Goal: Task Accomplishment & Management: Manage account settings

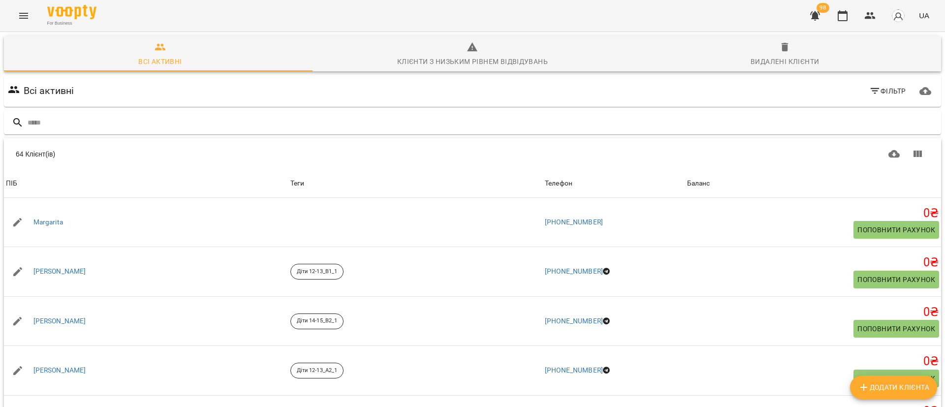
click at [26, 16] on icon "Menu" at bounding box center [24, 16] width 12 height 12
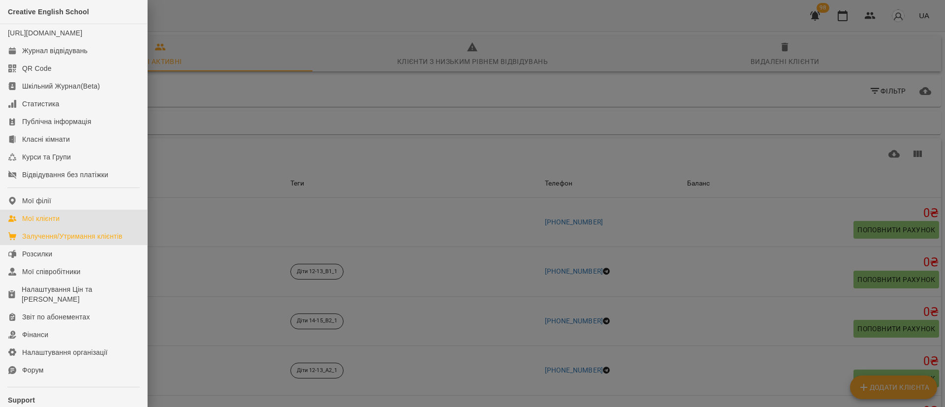
click at [36, 241] on div "Залучення/Утримання клієнтів" at bounding box center [72, 236] width 100 height 10
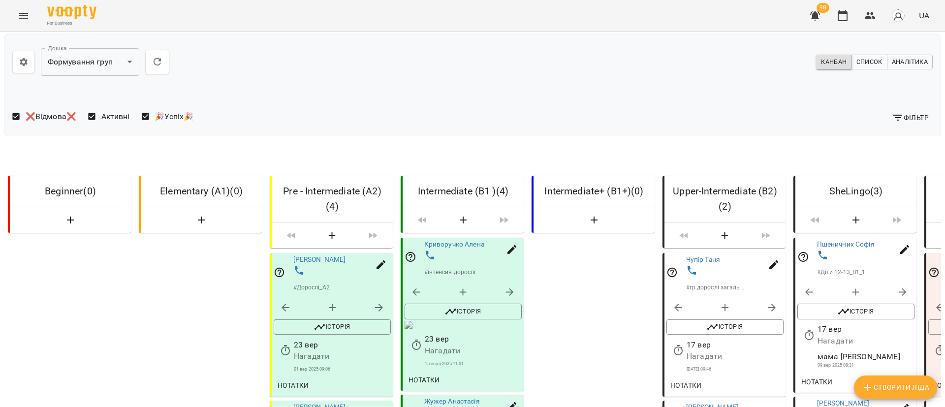
scroll to position [517, 0]
click at [510, 245] on icon "button" at bounding box center [512, 249] width 9 height 9
select select "**"
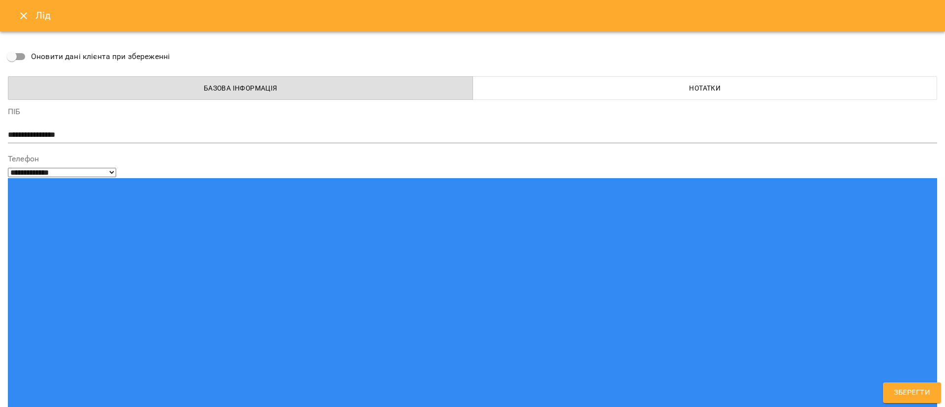
drag, startPoint x: 134, startPoint y: 174, endPoint x: 19, endPoint y: 176, distance: 114.7
click at [25, 14] on icon "Close" at bounding box center [23, 15] width 7 height 7
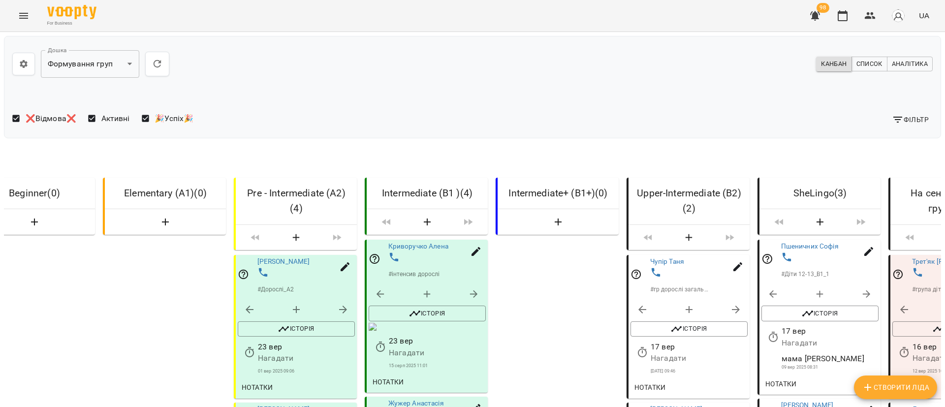
scroll to position [0, 0]
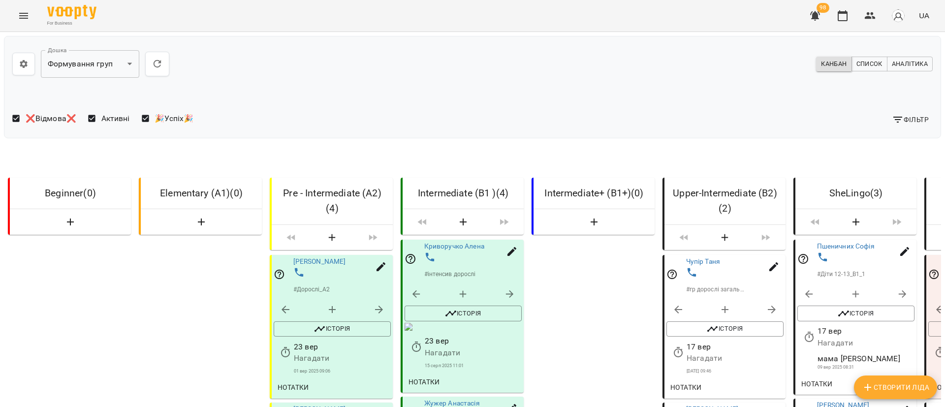
click at [821, 15] on icon "button" at bounding box center [815, 16] width 12 height 12
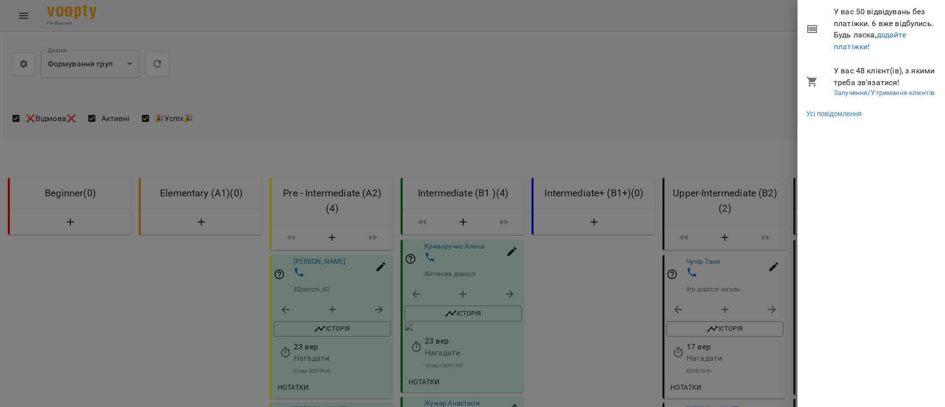
click at [702, 21] on div at bounding box center [472, 203] width 945 height 407
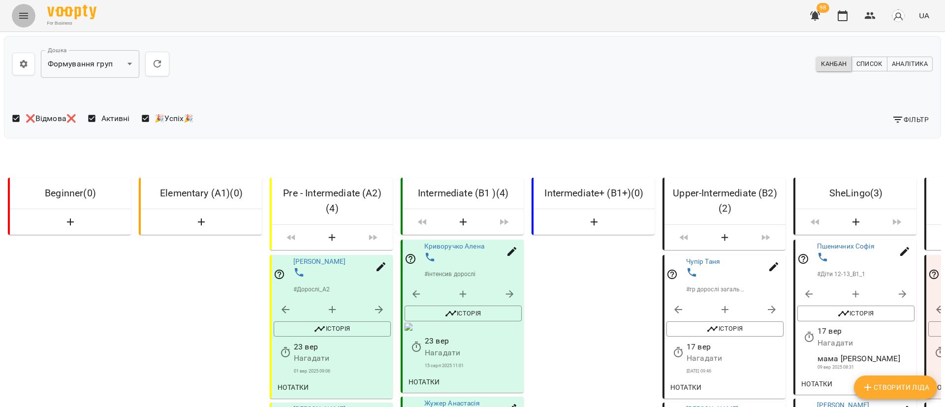
click at [29, 17] on icon "Menu" at bounding box center [24, 16] width 12 height 12
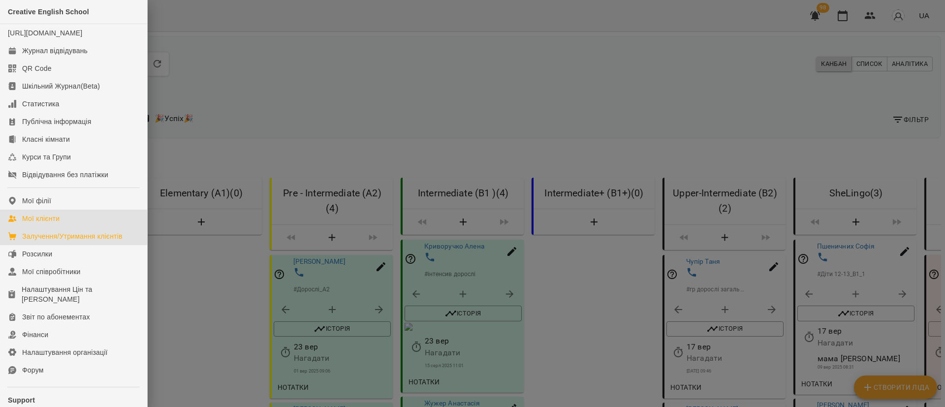
click at [55, 224] on div "Мої клієнти" at bounding box center [40, 219] width 37 height 10
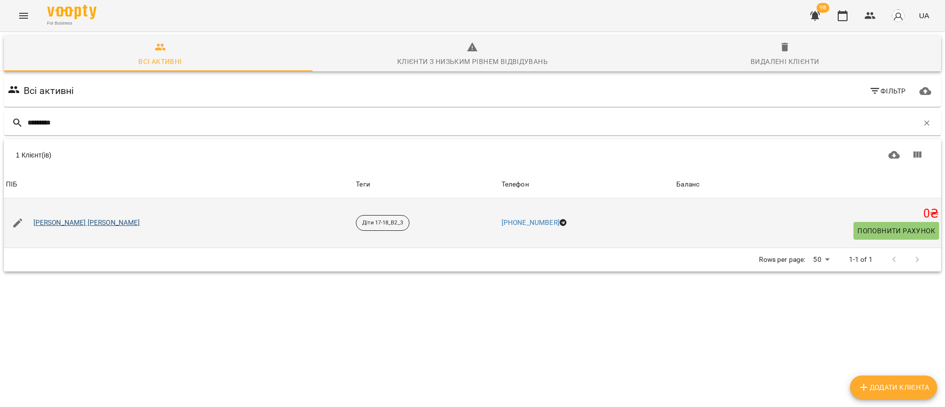
type input "*********"
click at [52, 224] on link "[PERSON_NAME] [PERSON_NAME]" at bounding box center [86, 223] width 107 height 10
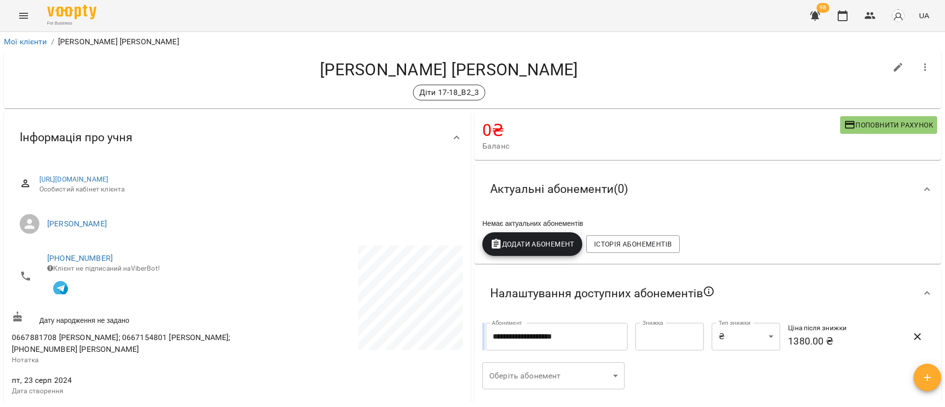
click at [24, 15] on icon "Menu" at bounding box center [24, 16] width 12 height 12
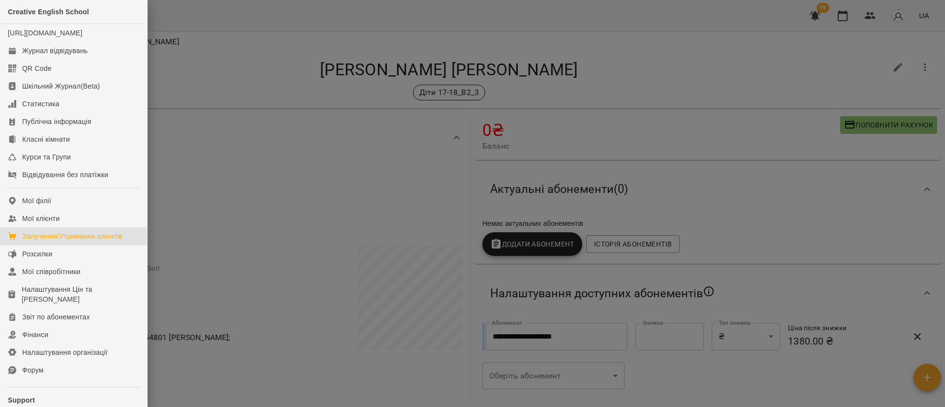
click at [75, 241] on div "Залучення/Утримання клієнтів" at bounding box center [72, 236] width 100 height 10
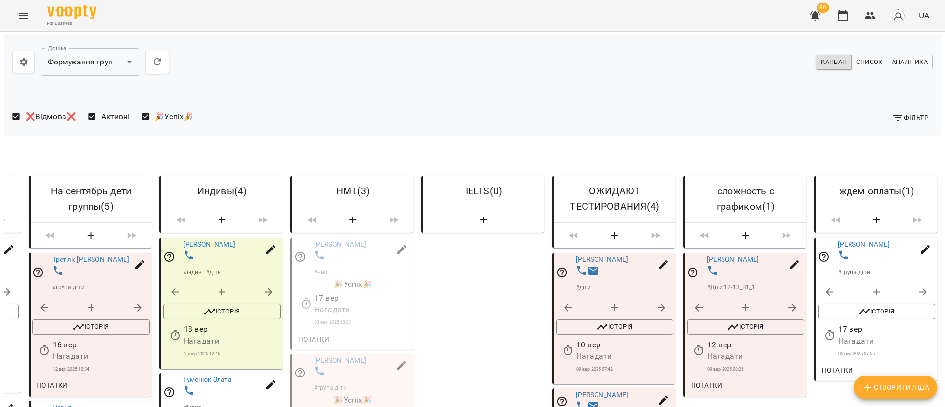
scroll to position [295, 0]
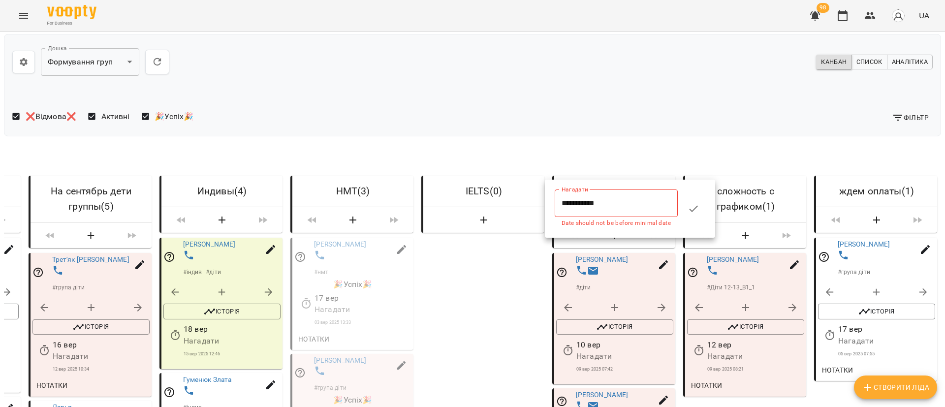
click at [622, 114] on div at bounding box center [472, 203] width 945 height 407
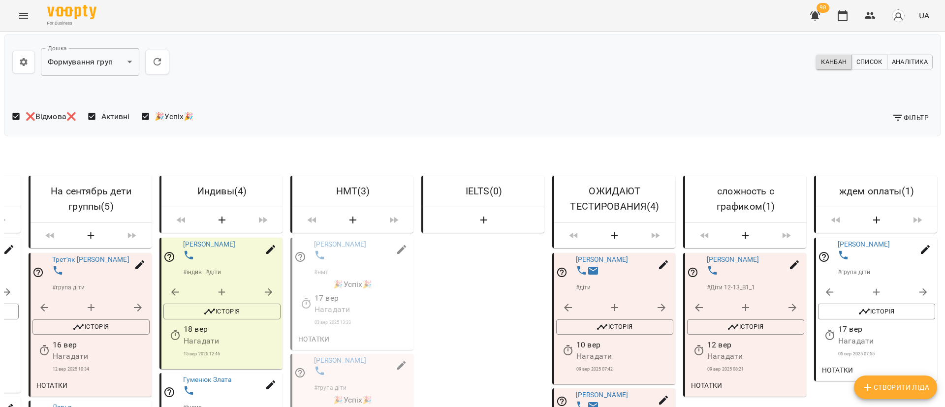
click at [658, 395] on icon "button" at bounding box center [664, 401] width 12 height 12
select select "**"
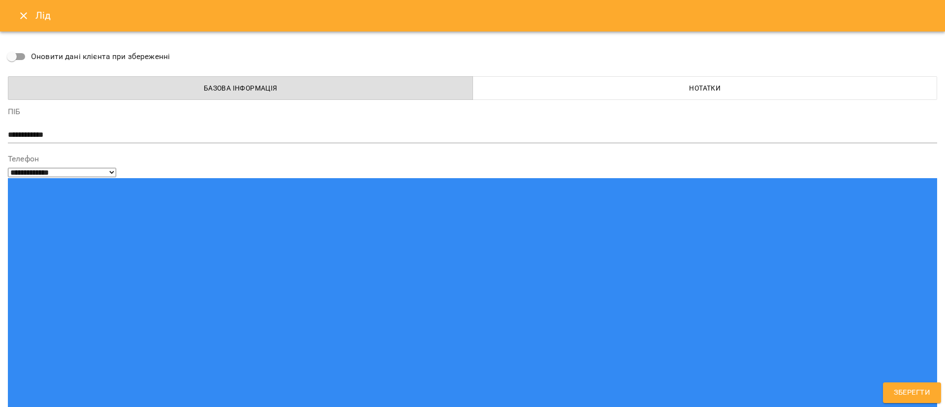
click at [657, 83] on span "Нотатки" at bounding box center [705, 88] width 453 height 12
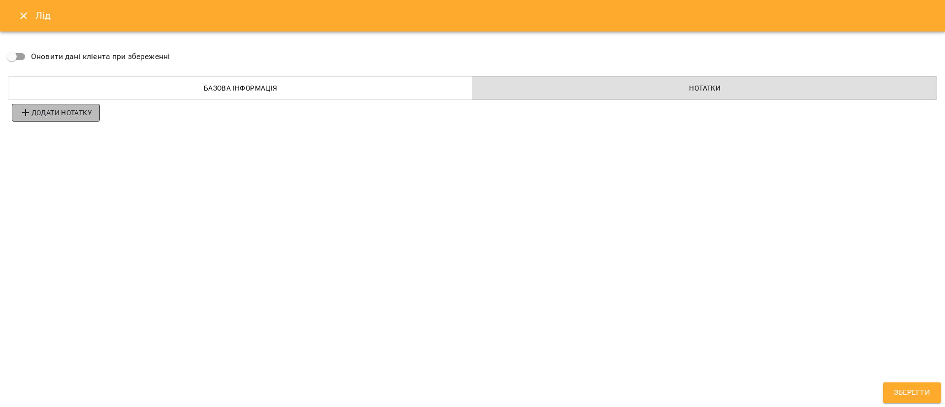
click at [59, 109] on span "Додати нотатку" at bounding box center [56, 113] width 72 height 12
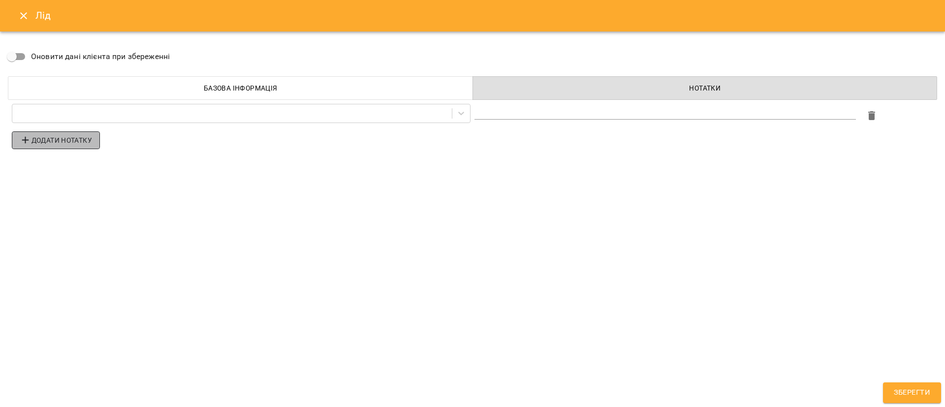
click at [61, 142] on span "Додати нотатку" at bounding box center [56, 140] width 72 height 12
click at [70, 166] on span "Додати нотатку" at bounding box center [56, 167] width 72 height 12
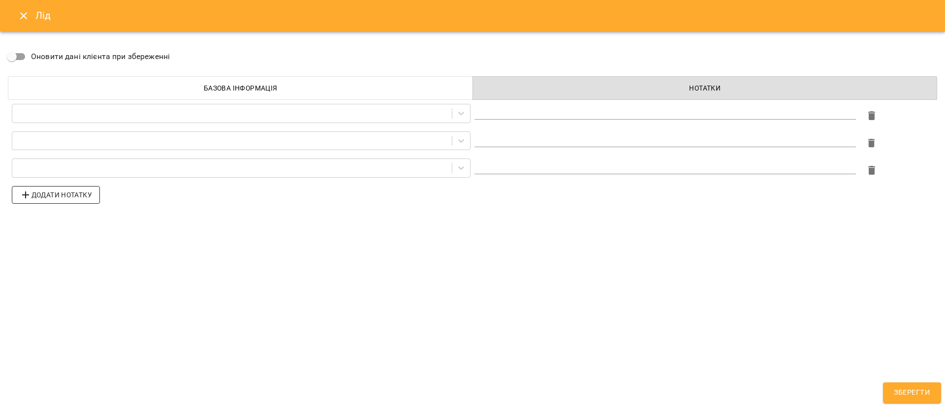
click at [74, 195] on span "Додати нотатку" at bounding box center [56, 195] width 72 height 12
click at [459, 113] on icon at bounding box center [461, 113] width 10 height 10
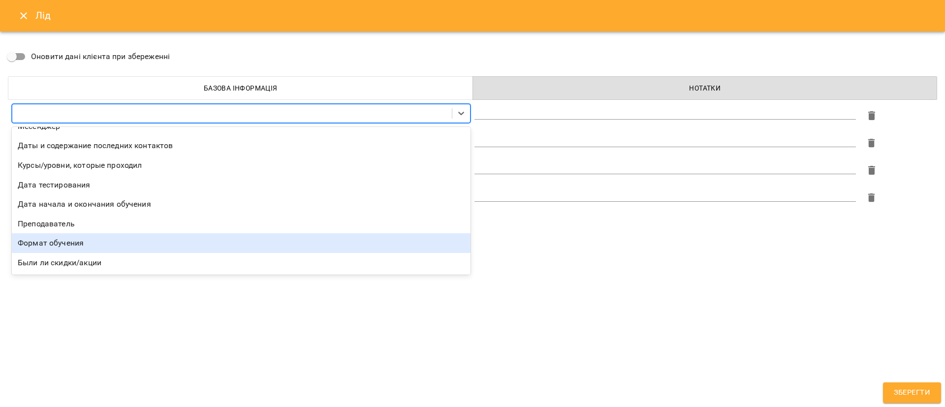
scroll to position [0, 0]
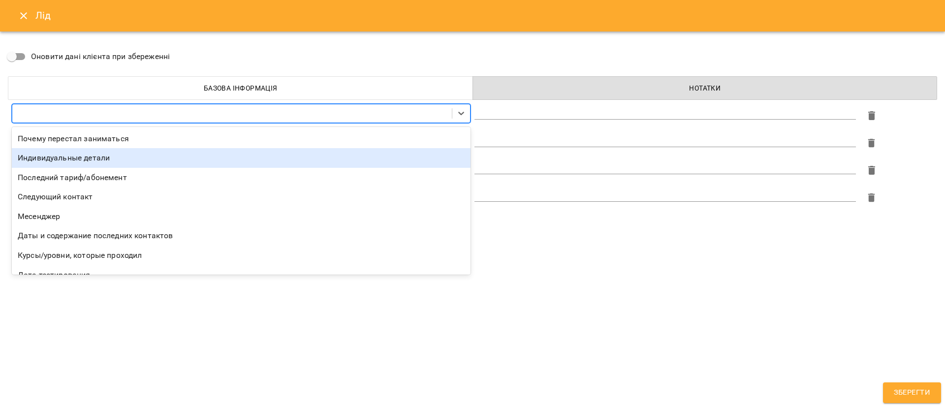
click at [116, 158] on div "Индивидуальные детали" at bounding box center [241, 158] width 459 height 20
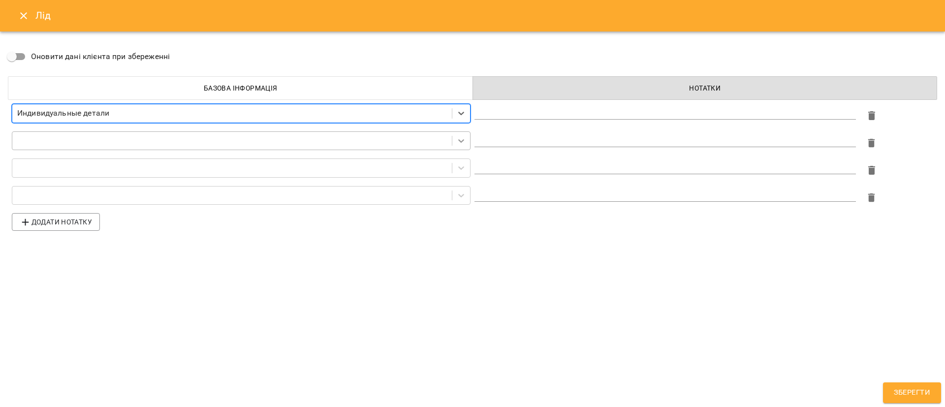
click at [462, 136] on icon at bounding box center [461, 141] width 10 height 10
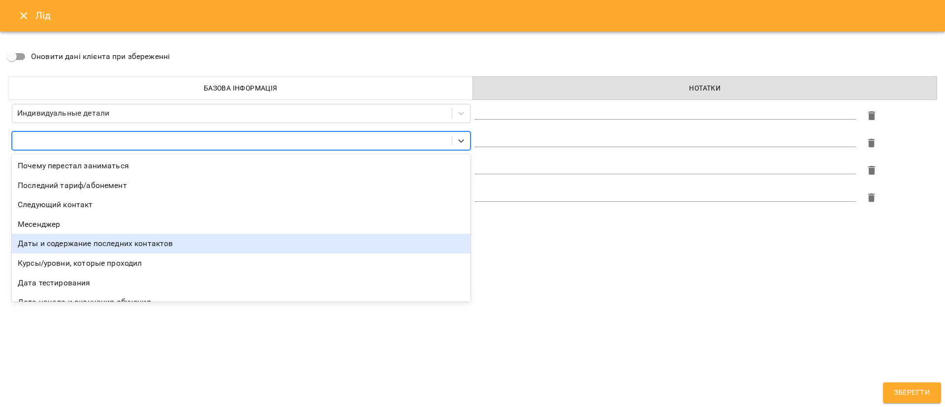
click at [166, 244] on div "Даты и содержание последних контактов" at bounding box center [241, 244] width 459 height 20
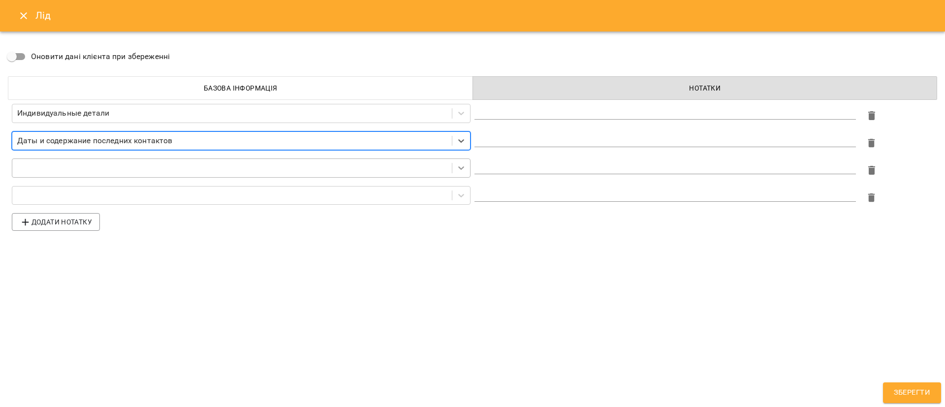
click at [457, 164] on icon at bounding box center [461, 168] width 10 height 10
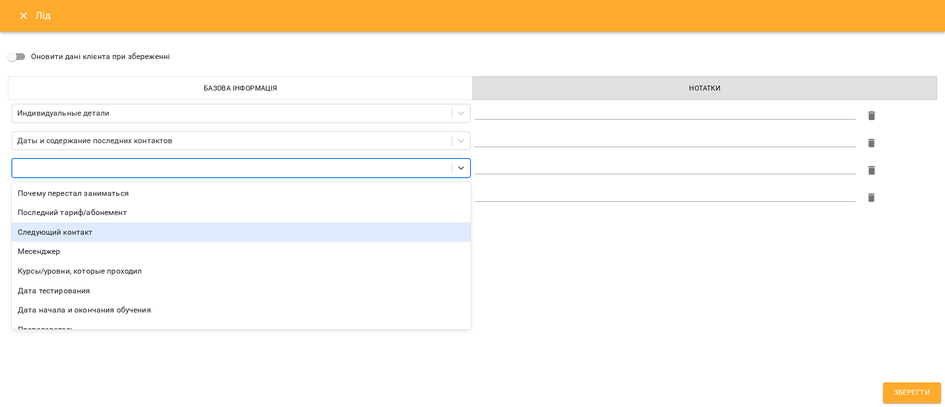
click at [94, 233] on div "Следующий контакт" at bounding box center [241, 233] width 459 height 20
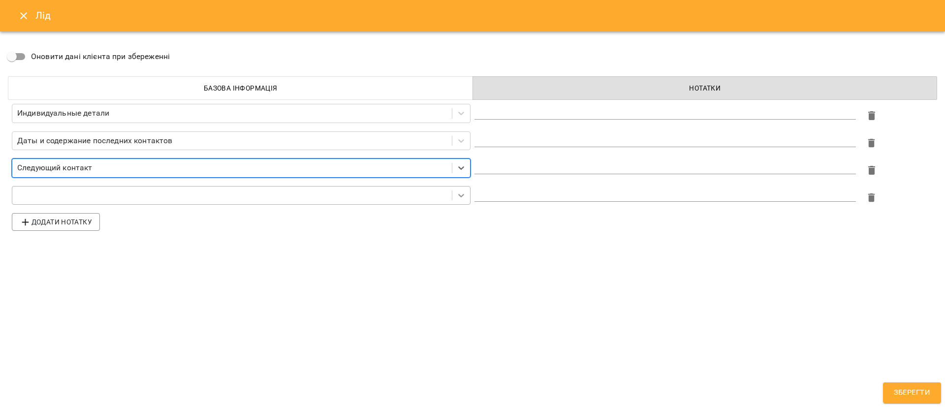
click at [459, 192] on icon at bounding box center [461, 196] width 10 height 10
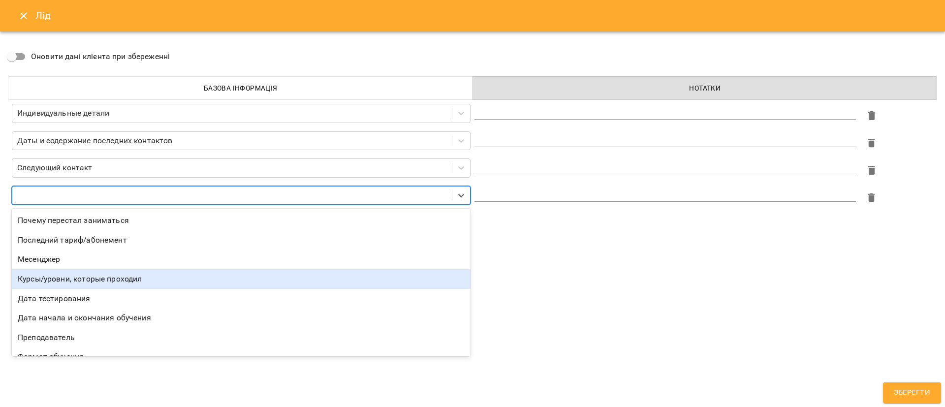
scroll to position [32, 0]
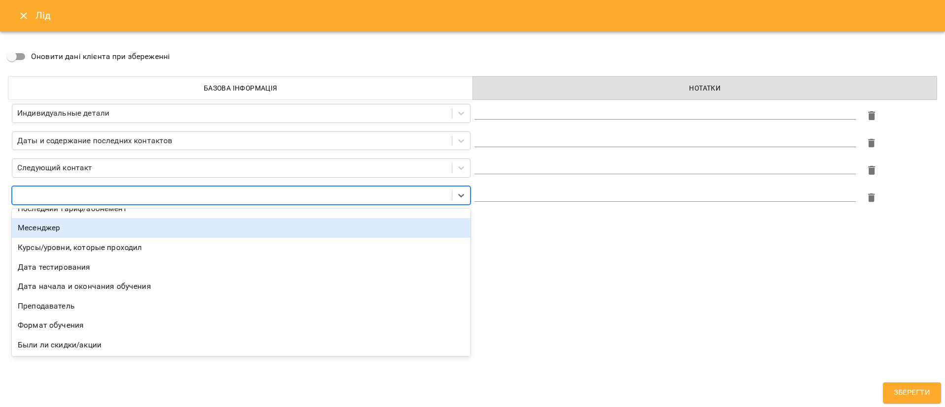
click at [89, 229] on div "Месенджер" at bounding box center [241, 228] width 459 height 20
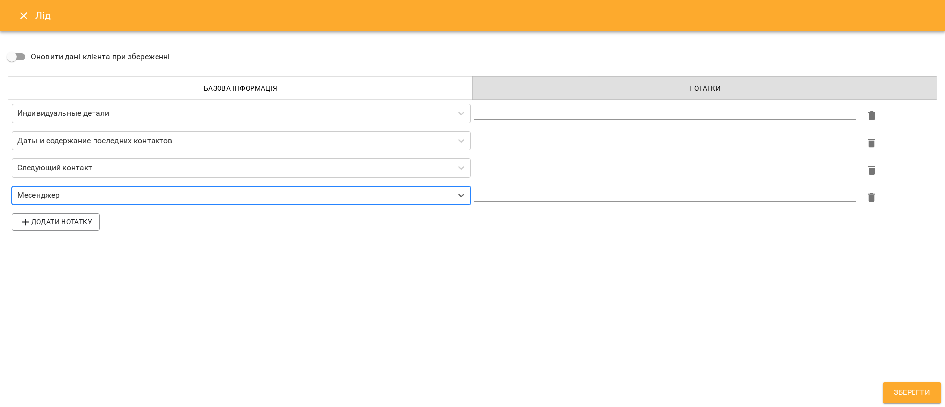
click at [490, 193] on textarea at bounding box center [666, 193] width 382 height 9
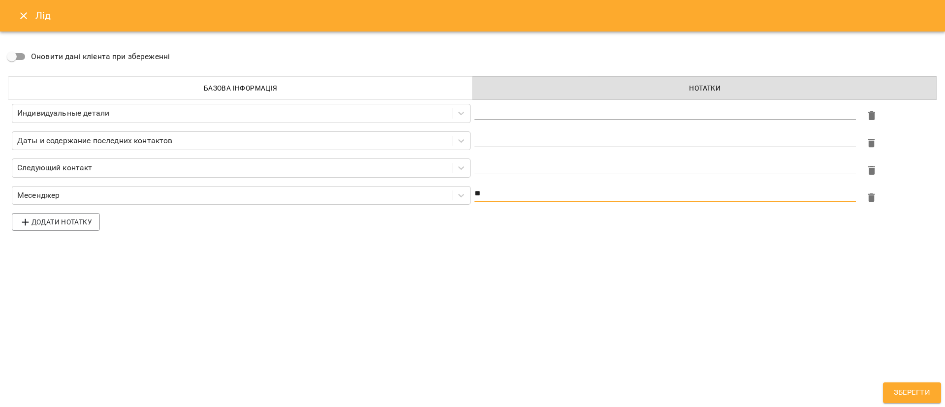
type textarea "**"
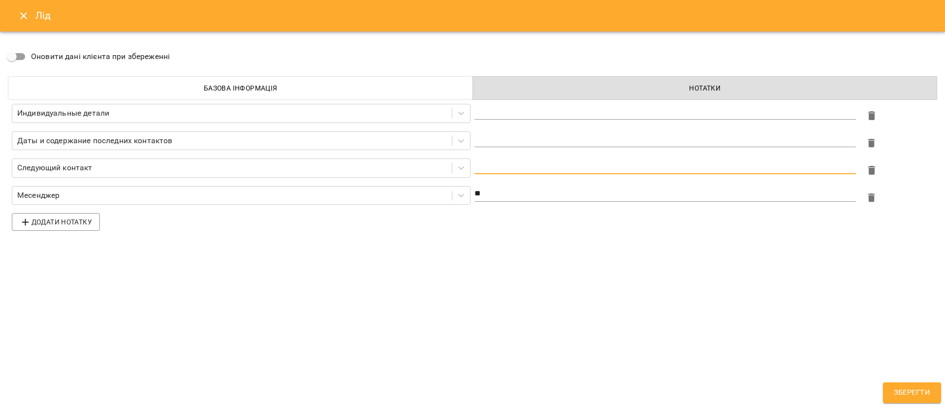
click at [554, 167] on textarea at bounding box center [666, 165] width 382 height 9
click at [516, 136] on textarea at bounding box center [666, 138] width 382 height 9
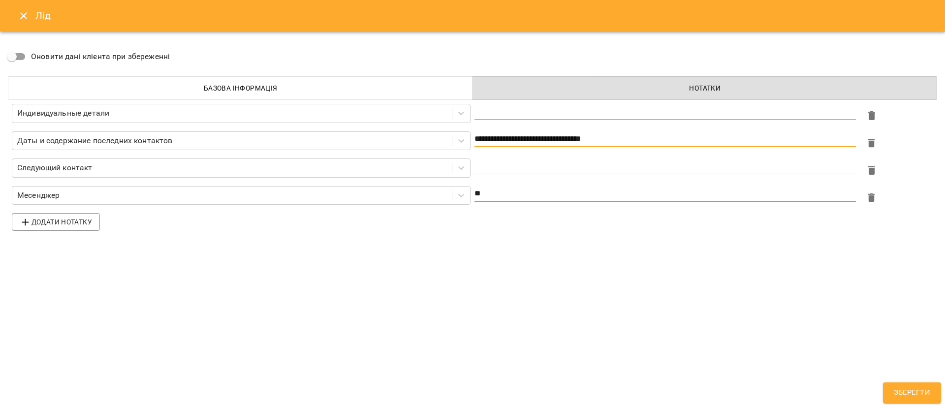
type textarea "**********"
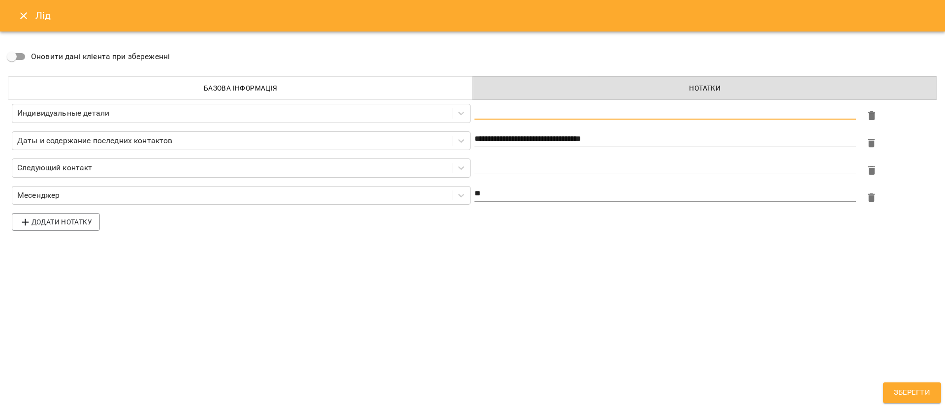
click at [514, 111] on textarea at bounding box center [666, 111] width 382 height 9
type textarea "******"
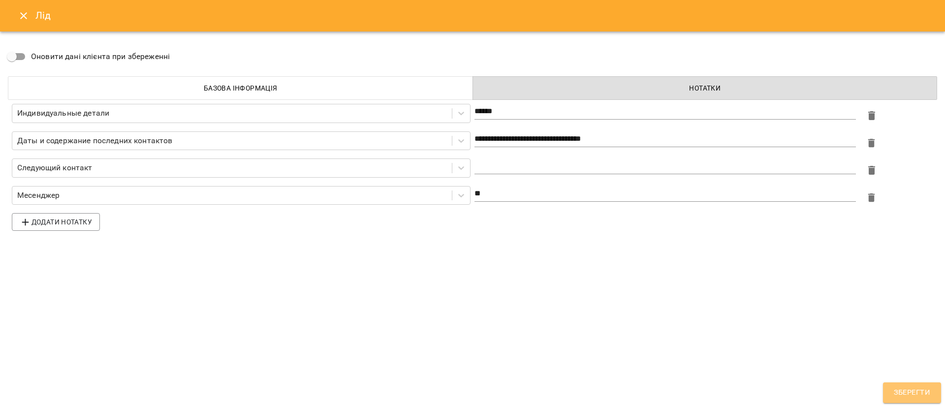
click at [917, 390] on span "Зберегти" at bounding box center [912, 392] width 36 height 13
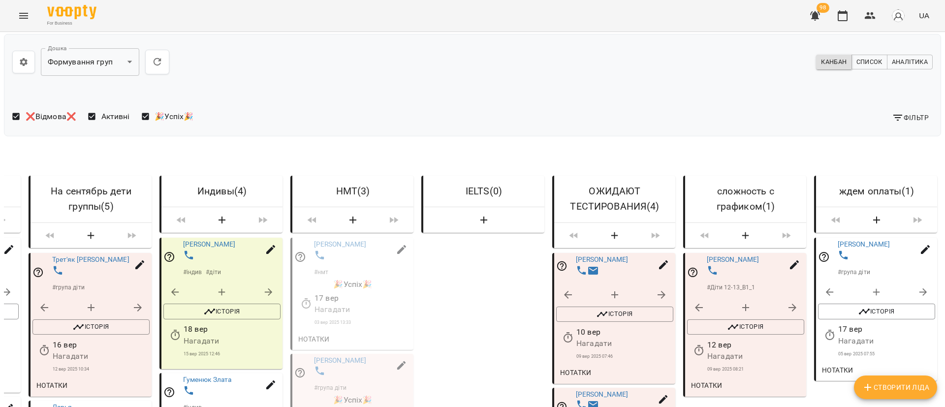
scroll to position [148, 0]
click at [564, 333] on icon "button" at bounding box center [568, 338] width 9 height 10
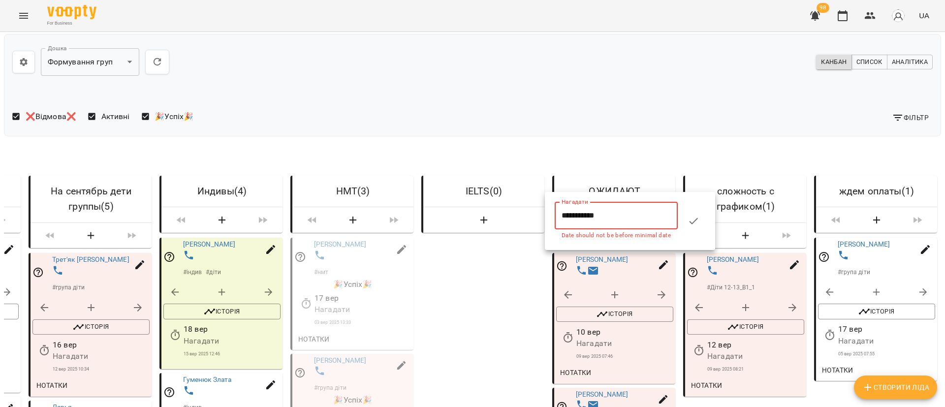
click at [577, 215] on input "**********" at bounding box center [616, 216] width 123 height 28
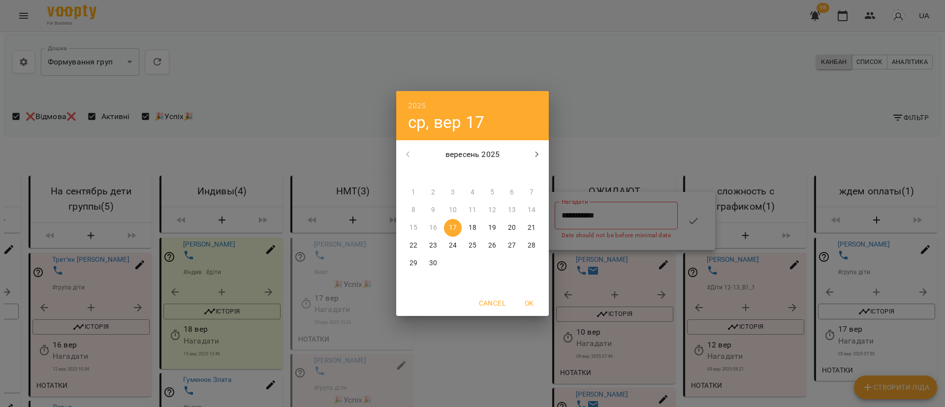
click at [434, 241] on p "23" at bounding box center [433, 246] width 8 height 10
type input "**********"
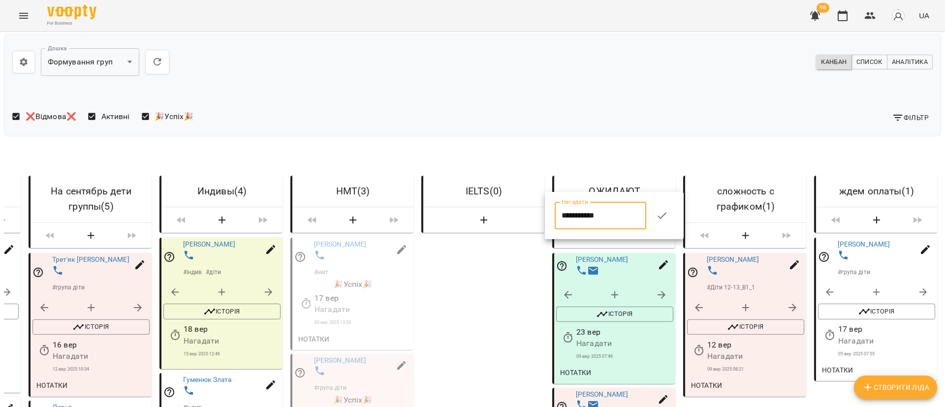
click at [668, 214] on icon "button" at bounding box center [662, 216] width 12 height 12
click at [658, 394] on icon "button" at bounding box center [664, 400] width 12 height 12
select select "**"
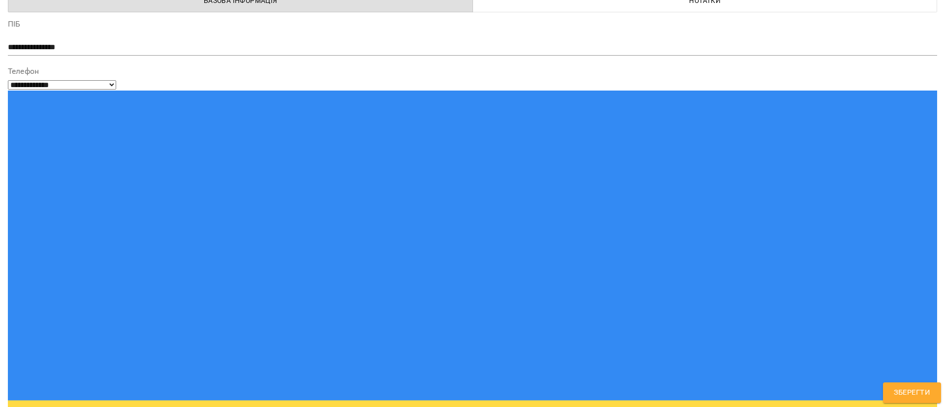
scroll to position [89, 0]
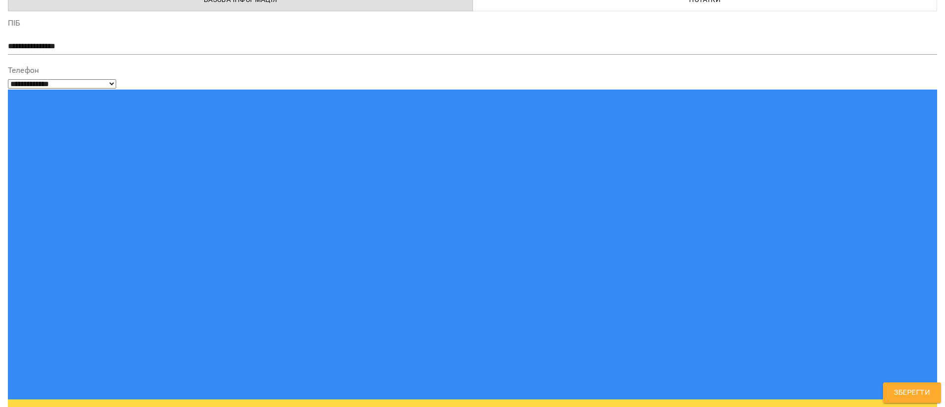
drag, startPoint x: 111, startPoint y: 87, endPoint x: 31, endPoint y: 87, distance: 79.8
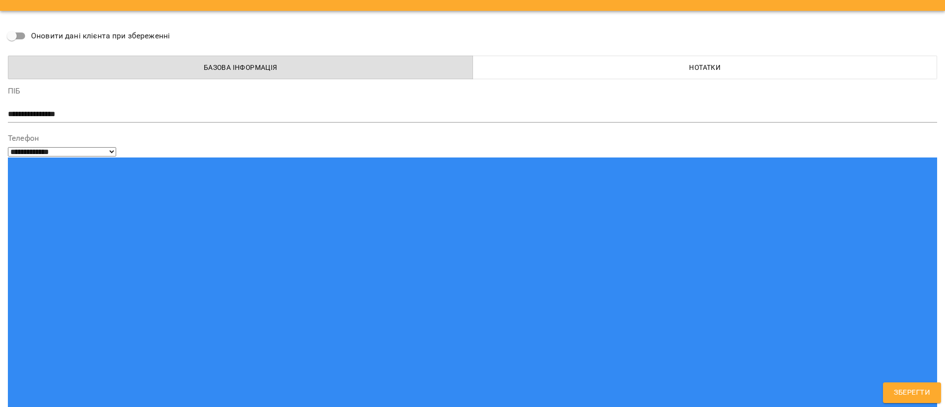
scroll to position [0, 0]
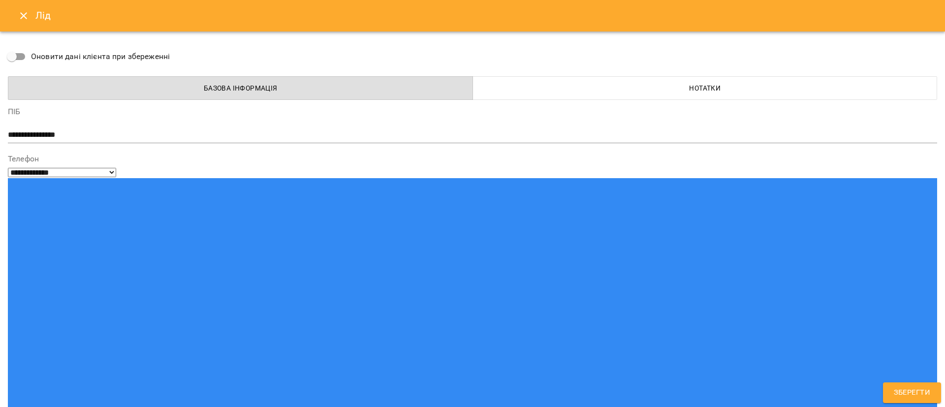
click at [23, 14] on icon "Close" at bounding box center [24, 16] width 12 height 12
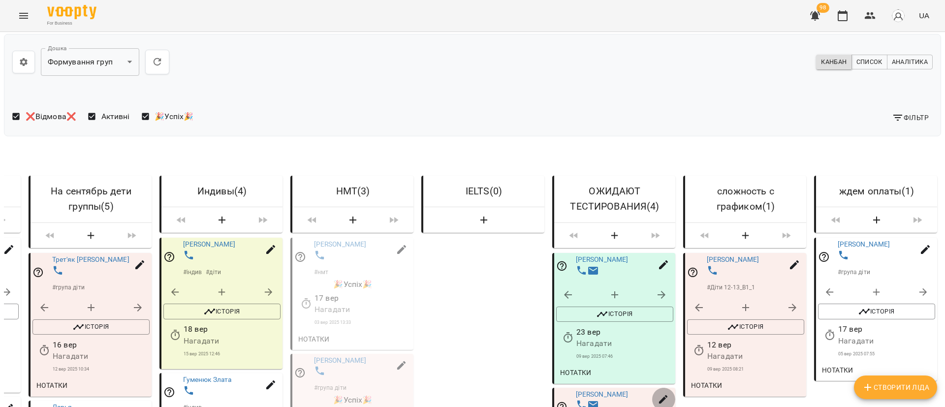
click at [658, 394] on icon "button" at bounding box center [664, 400] width 12 height 12
select select "**"
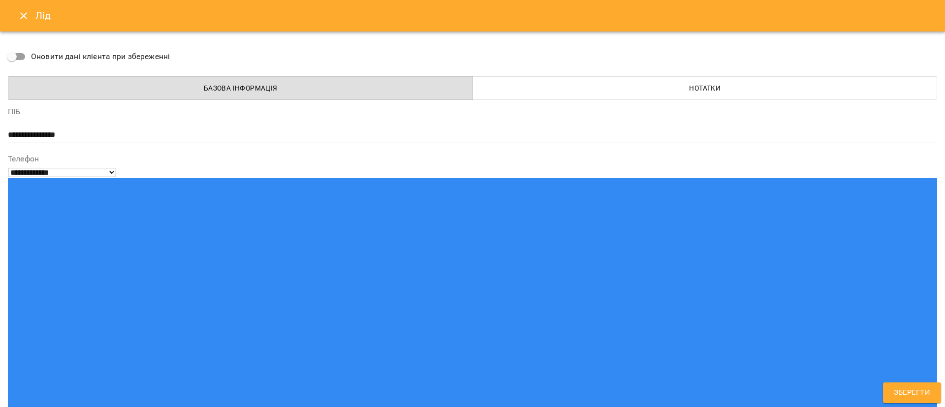
click at [639, 84] on span "Нотатки" at bounding box center [705, 88] width 453 height 12
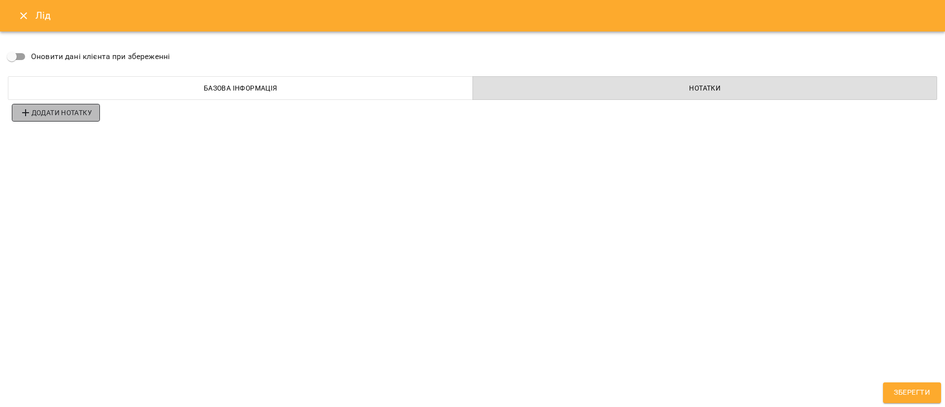
click at [50, 111] on span "Додати нотатку" at bounding box center [56, 113] width 72 height 12
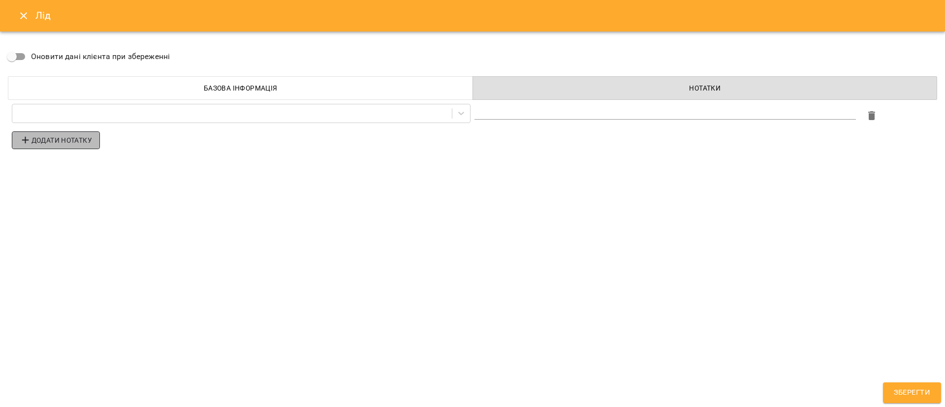
click at [57, 145] on span "Додати нотатку" at bounding box center [56, 140] width 72 height 12
click at [55, 166] on span "Додати нотатку" at bounding box center [56, 167] width 72 height 12
click at [463, 113] on icon at bounding box center [461, 113] width 6 height 3
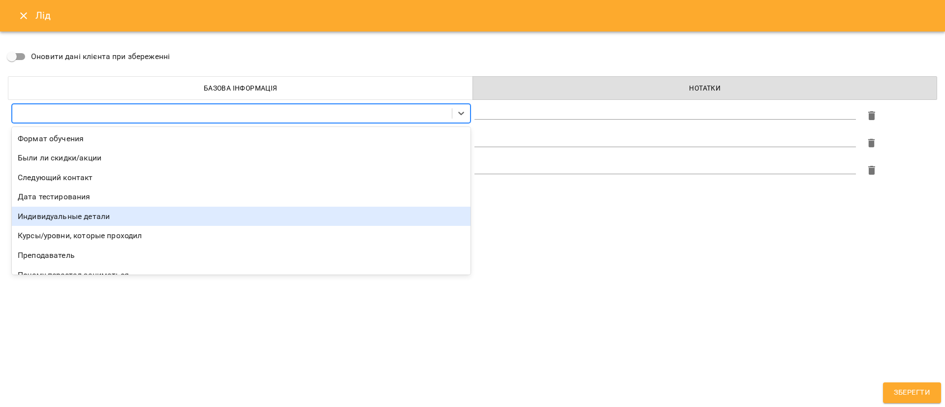
click at [131, 212] on div "Индивидуальные детали" at bounding box center [241, 217] width 459 height 20
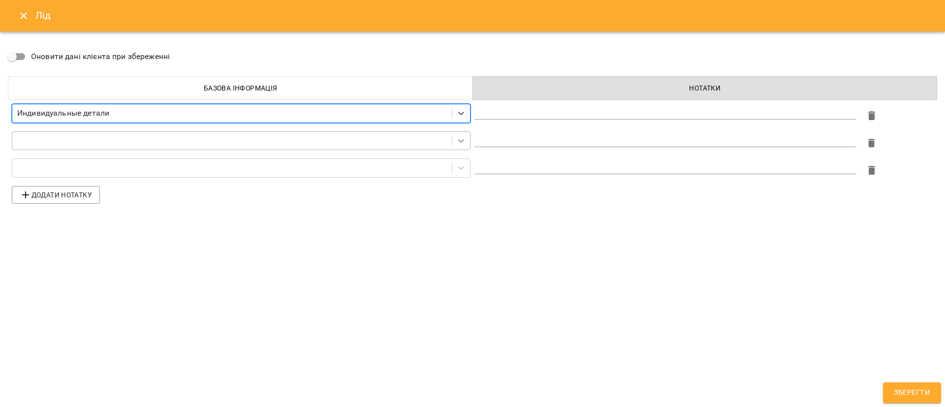
click at [456, 139] on icon at bounding box center [461, 141] width 10 height 10
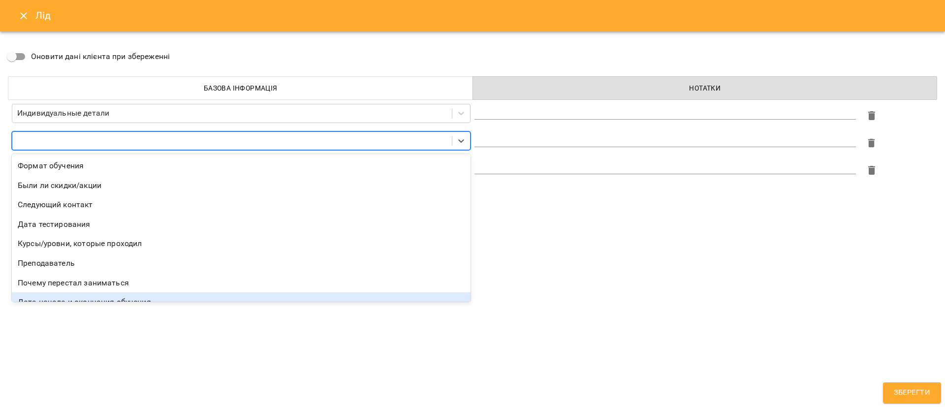
scroll to position [70, 0]
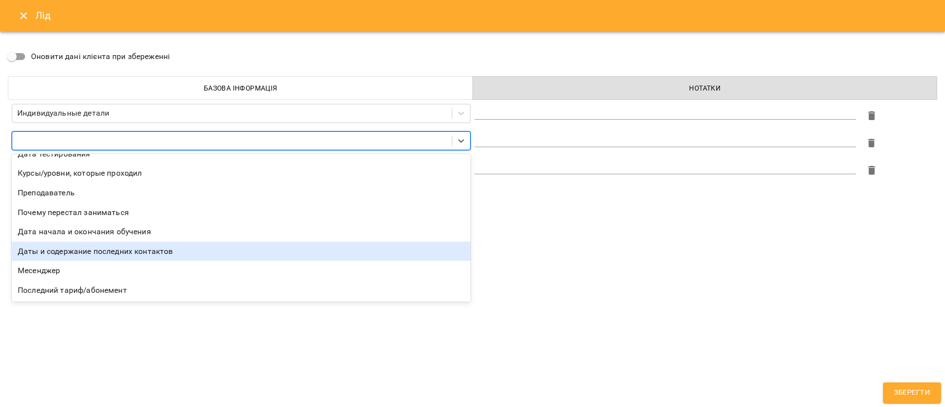
click at [127, 247] on div "Даты и содержание последних контактов" at bounding box center [241, 252] width 459 height 20
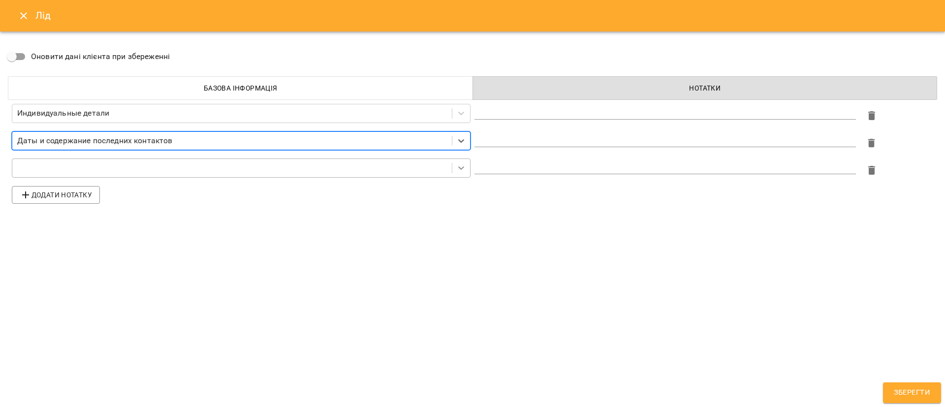
click at [458, 168] on icon at bounding box center [461, 168] width 10 height 10
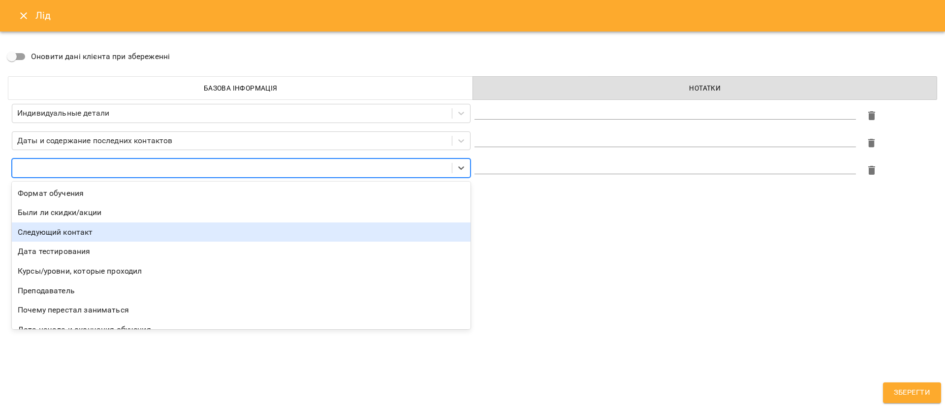
click at [108, 232] on div "Следующий контакт" at bounding box center [241, 233] width 459 height 20
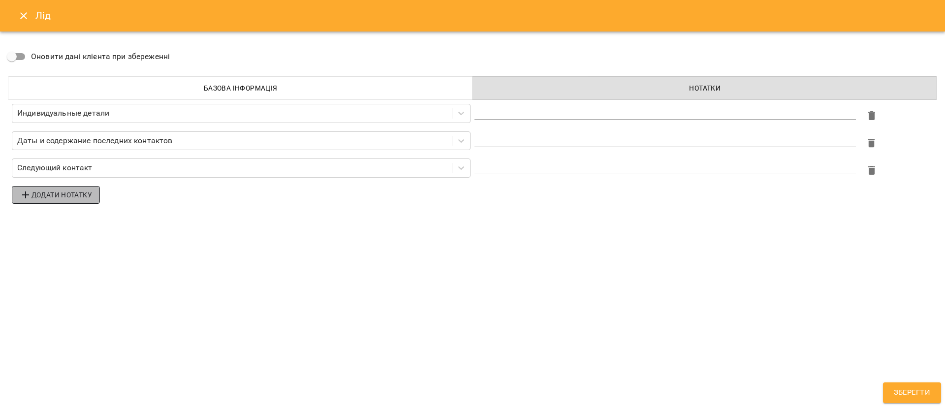
click at [64, 194] on span "Додати нотатку" at bounding box center [56, 195] width 72 height 12
click at [462, 194] on icon at bounding box center [461, 196] width 10 height 10
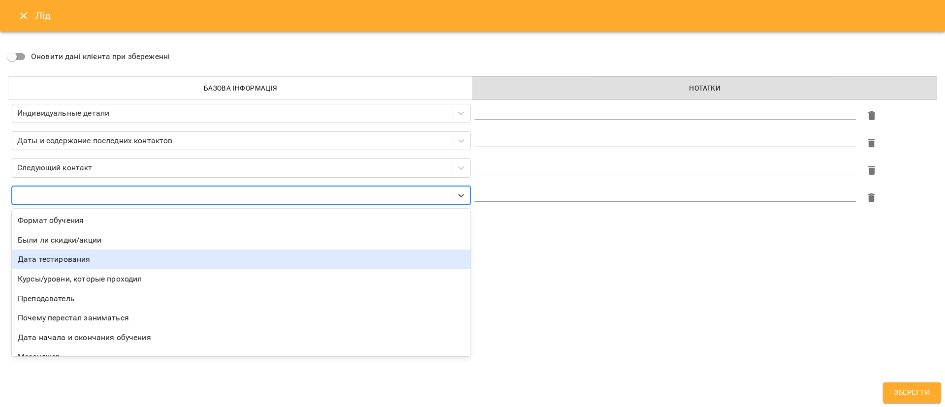
scroll to position [32, 0]
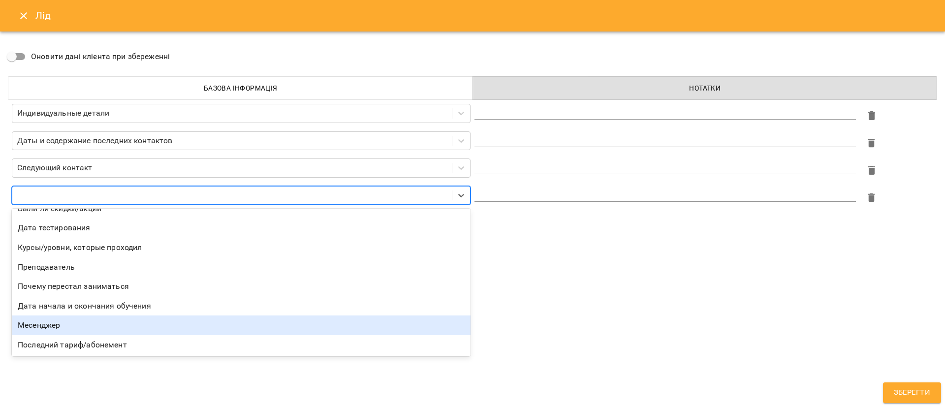
click at [147, 325] on div "Месенджер" at bounding box center [241, 326] width 459 height 20
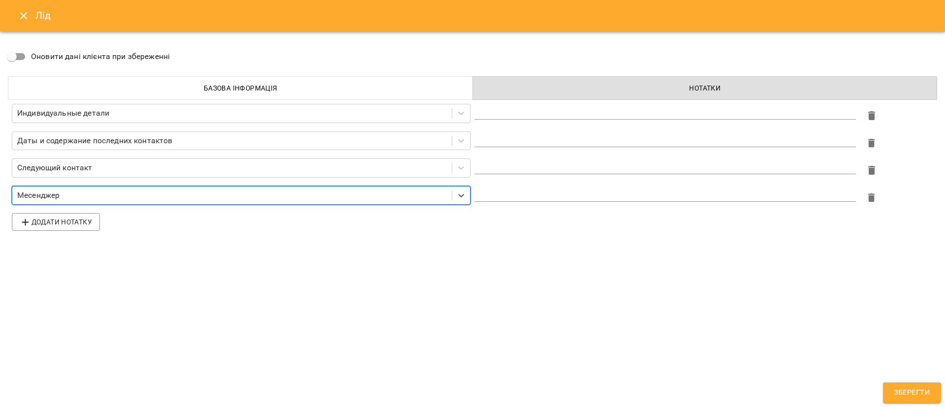
click at [508, 191] on textarea at bounding box center [666, 193] width 382 height 9
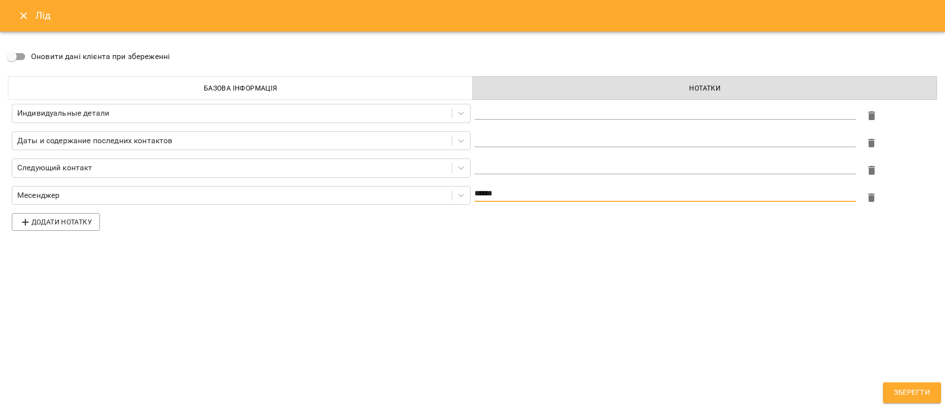
type textarea "******"
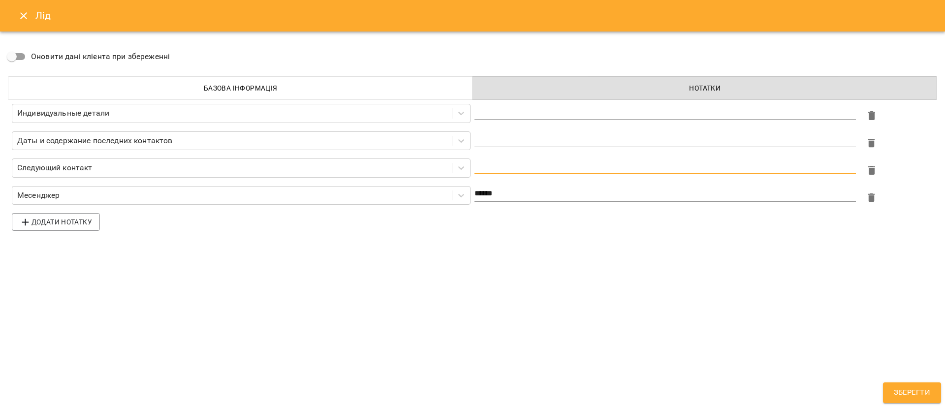
click at [510, 166] on textarea at bounding box center [666, 165] width 382 height 9
type textarea "*********"
click at [512, 146] on div "*" at bounding box center [666, 139] width 382 height 16
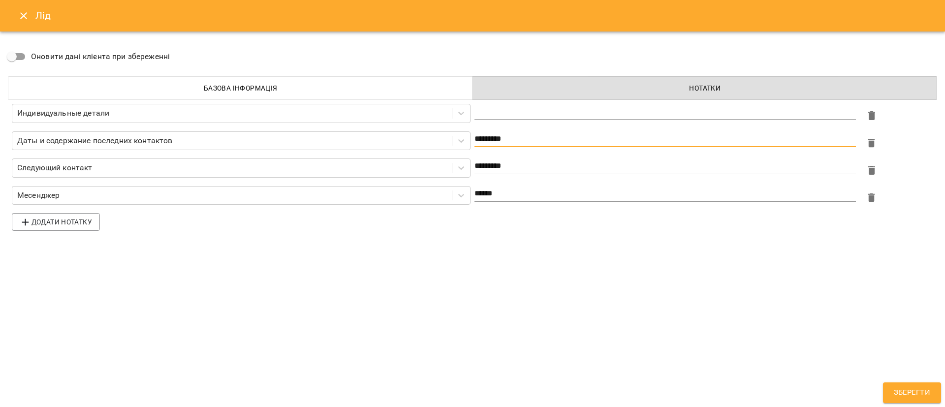
type textarea "********"
click at [511, 110] on textarea at bounding box center [666, 111] width 382 height 9
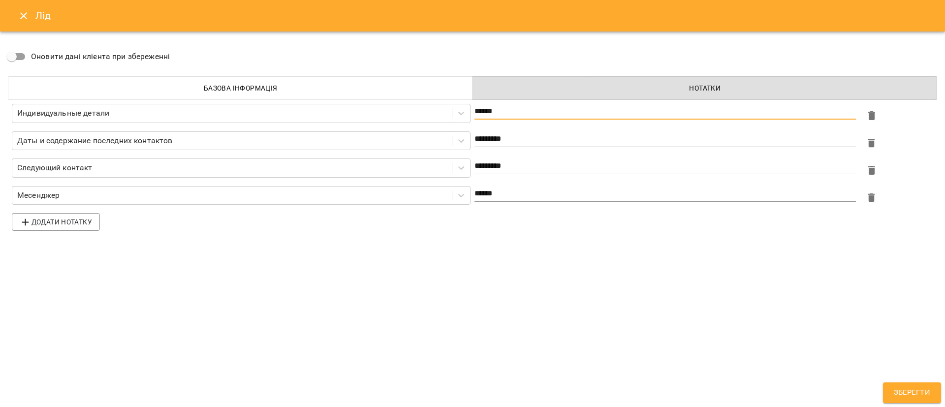
type textarea "******"
click at [921, 399] on button "Зберегти" at bounding box center [912, 393] width 58 height 21
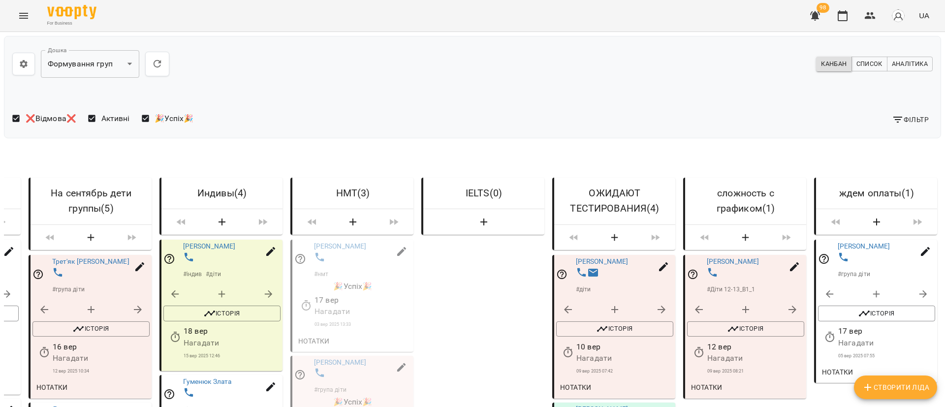
scroll to position [74, 0]
click at [564, 346] on icon "button" at bounding box center [568, 351] width 9 height 10
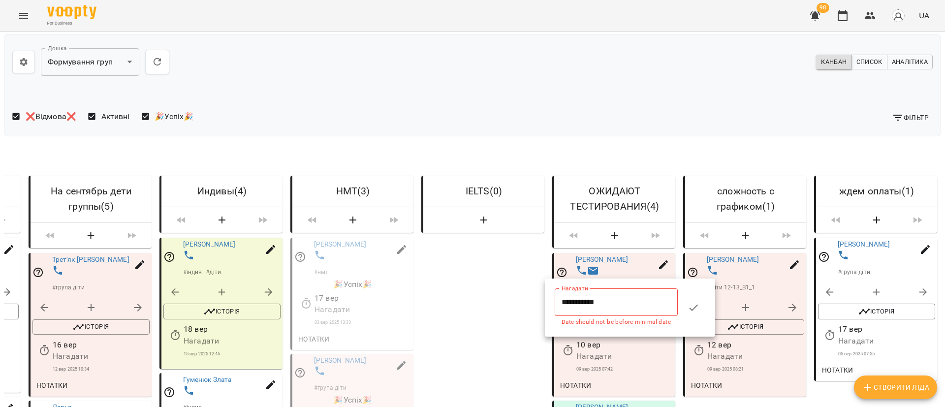
click at [579, 304] on input "**********" at bounding box center [616, 303] width 123 height 28
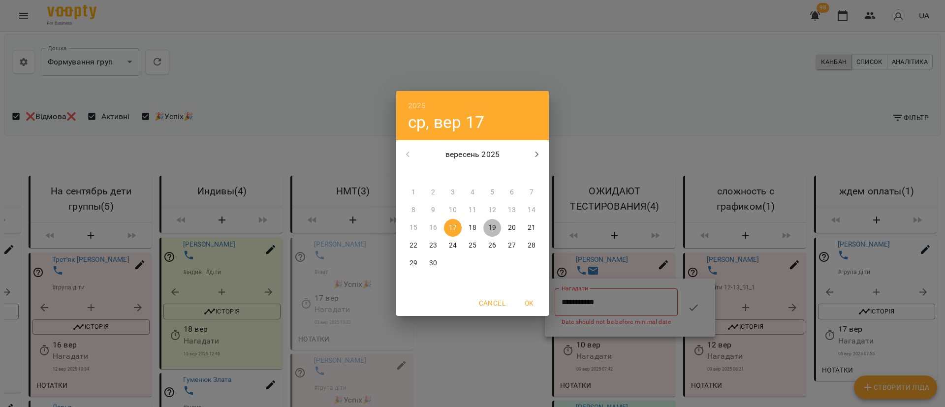
click at [495, 228] on p "19" at bounding box center [492, 228] width 8 height 10
type input "**********"
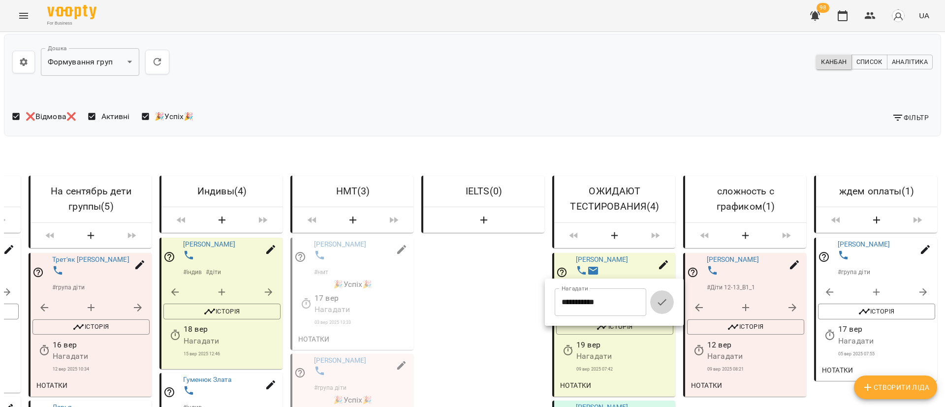
click at [666, 298] on icon "button" at bounding box center [662, 302] width 12 height 12
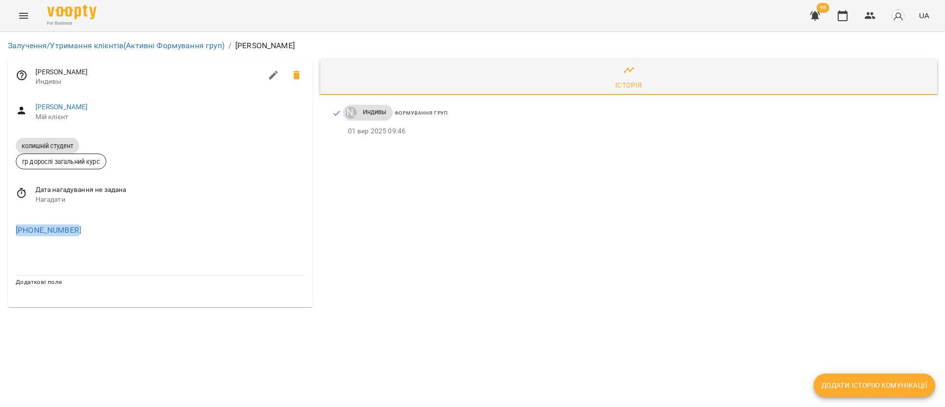
drag, startPoint x: 69, startPoint y: 229, endPoint x: 8, endPoint y: 229, distance: 60.6
click at [8, 229] on div "[PHONE_NUMBER]" at bounding box center [160, 229] width 305 height 32
copy link "[PHONE_NUMBER]"
click at [277, 72] on icon "button" at bounding box center [273, 75] width 9 height 9
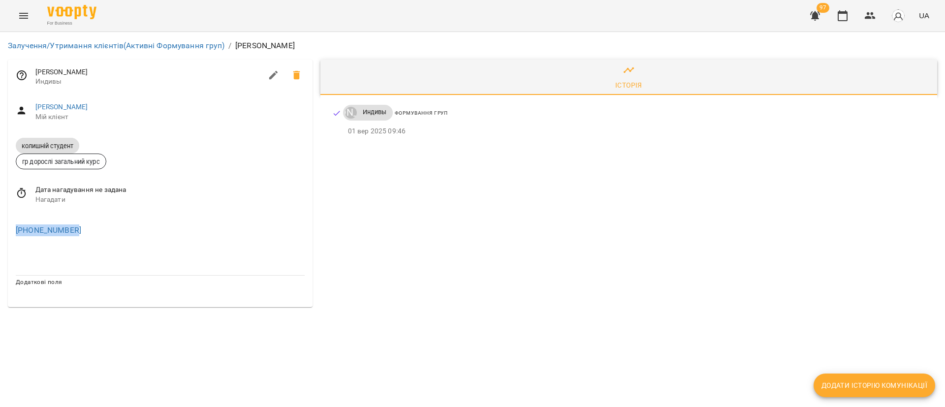
select select "**"
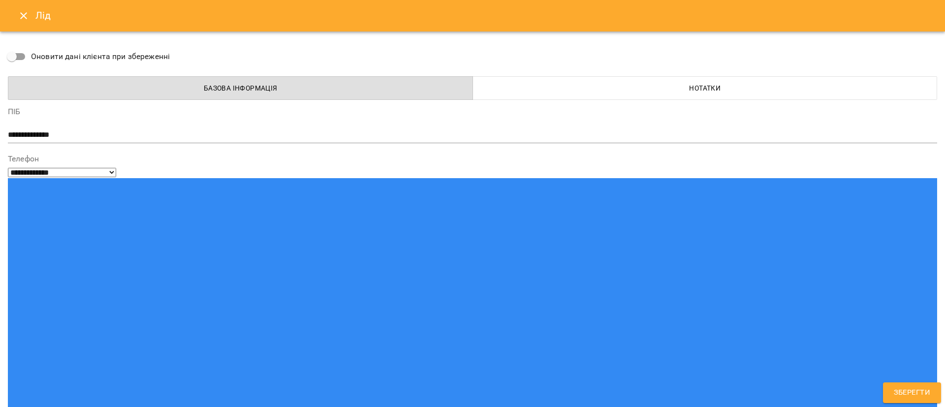
click at [577, 88] on span "Нотатки" at bounding box center [705, 88] width 453 height 12
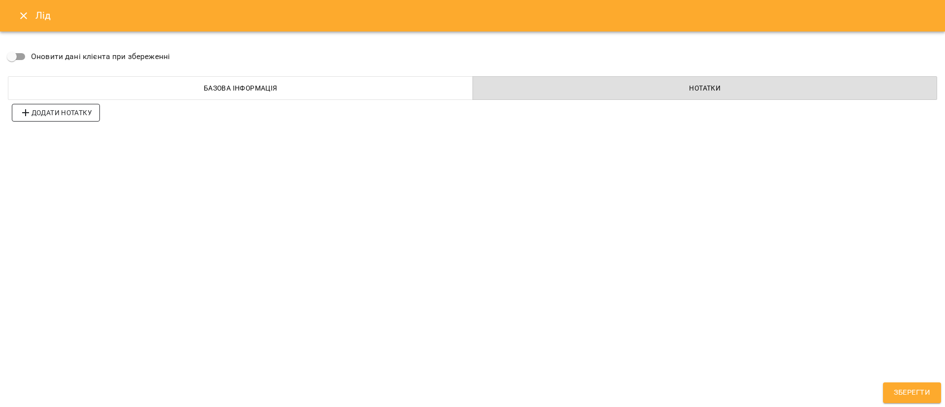
click at [56, 110] on span "Додати нотатку" at bounding box center [56, 113] width 72 height 12
click at [75, 140] on span "Додати нотатку" at bounding box center [56, 140] width 72 height 12
click at [71, 170] on span "Додати нотатку" at bounding box center [56, 167] width 72 height 12
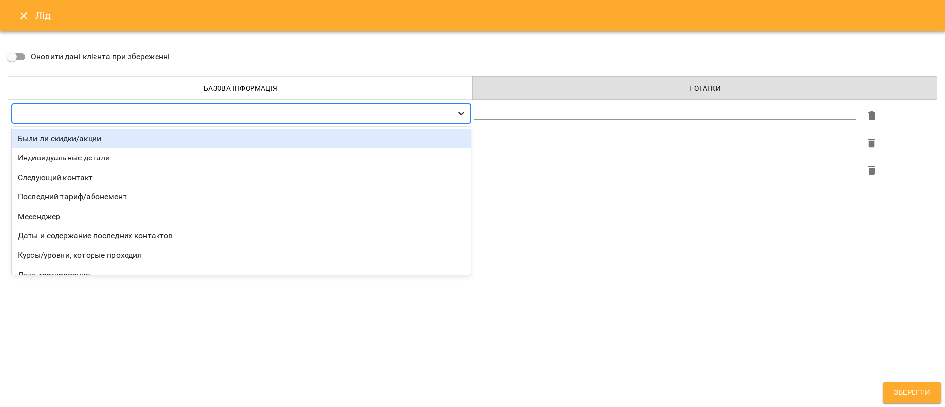
click at [462, 112] on icon at bounding box center [461, 113] width 10 height 10
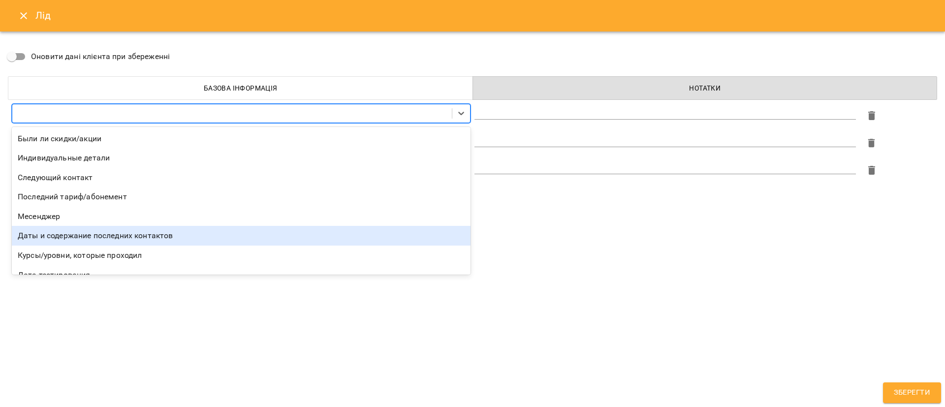
click at [361, 234] on div "Даты и содержание последних контактов" at bounding box center [241, 236] width 459 height 20
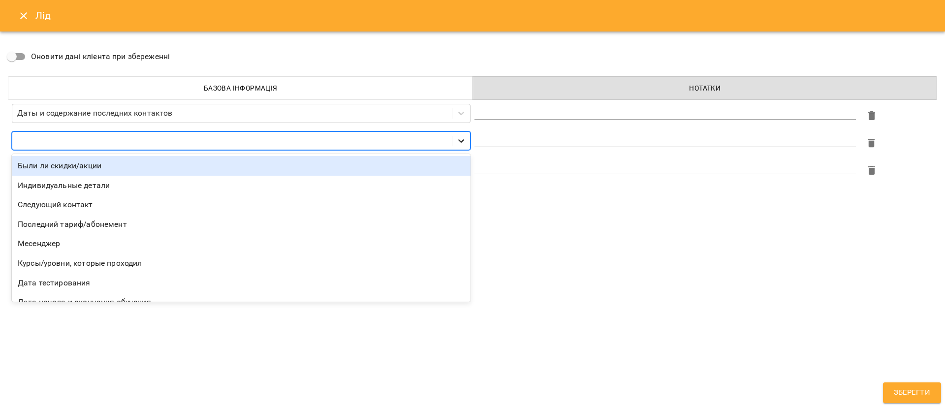
click at [461, 138] on icon at bounding box center [461, 141] width 10 height 10
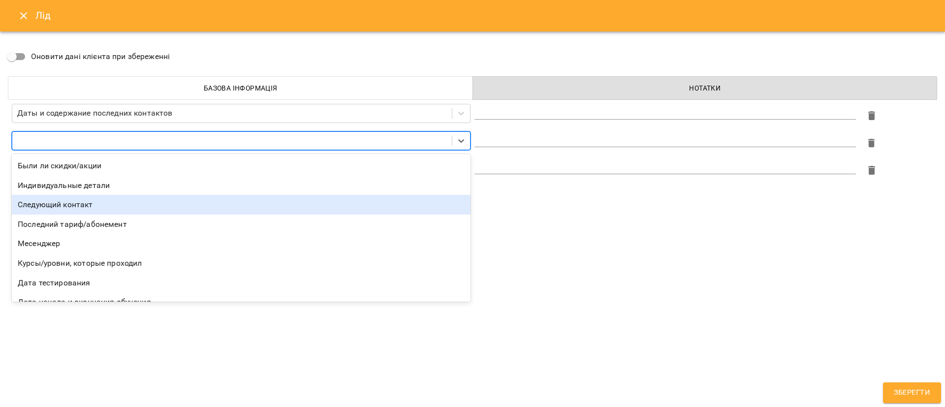
click at [240, 204] on div "Следующий контакт" at bounding box center [241, 205] width 459 height 20
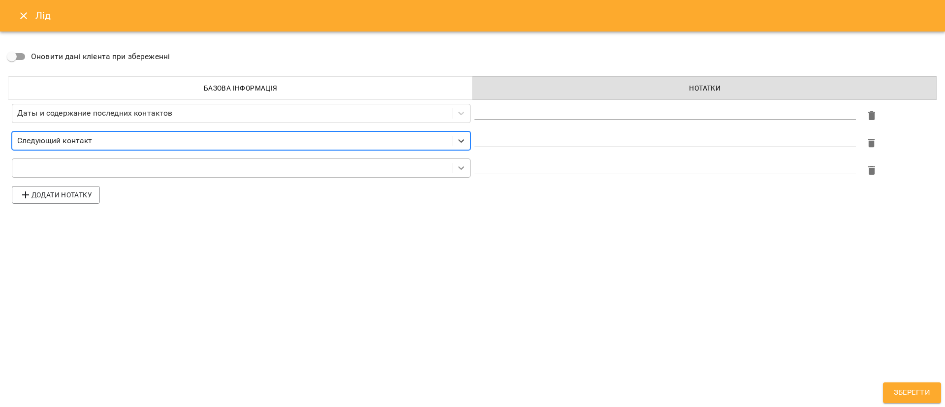
click at [460, 168] on icon at bounding box center [461, 168] width 6 height 3
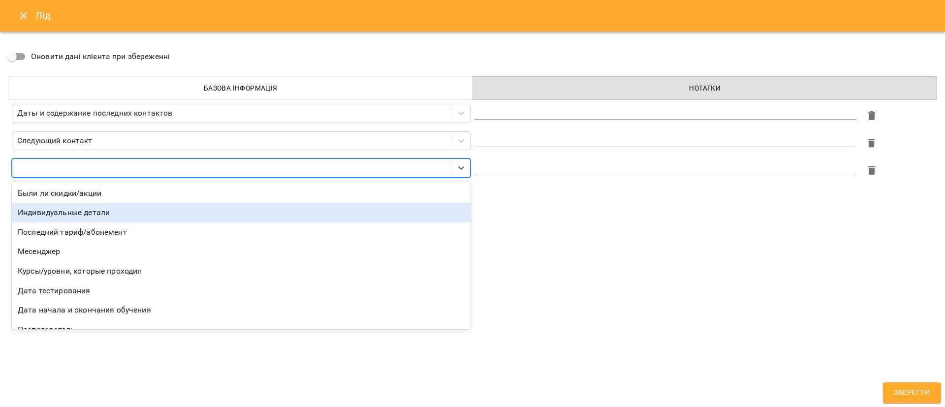
scroll to position [51, 0]
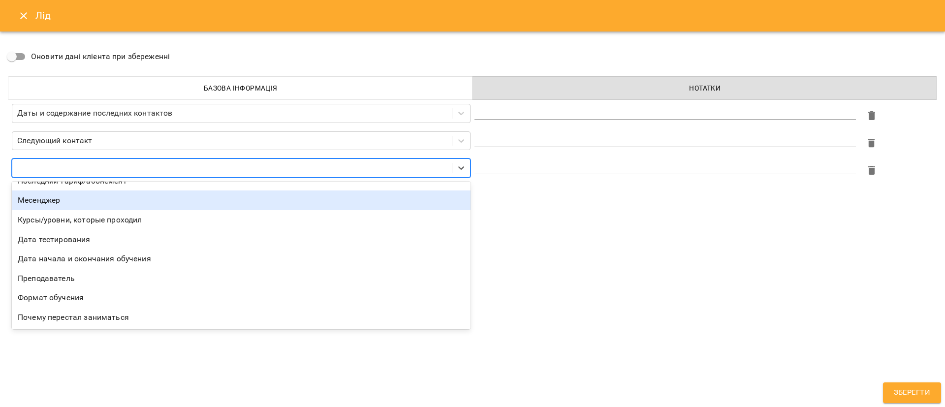
click at [92, 203] on div "Месенджер" at bounding box center [241, 201] width 459 height 20
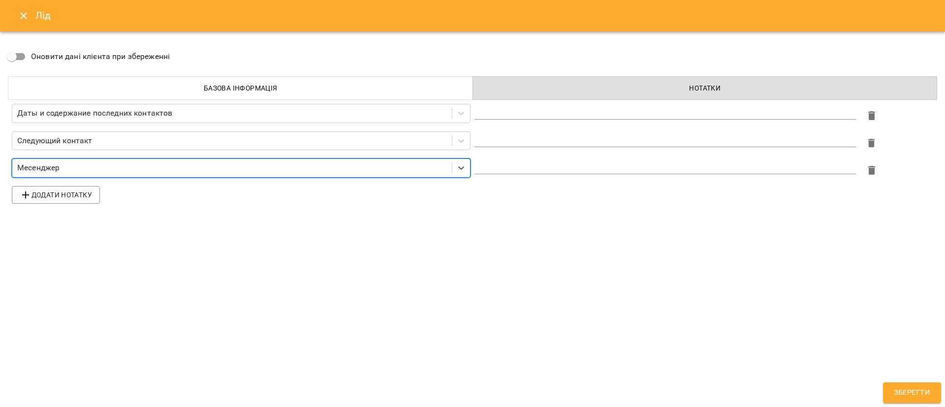
click at [486, 164] on textarea at bounding box center [666, 165] width 382 height 9
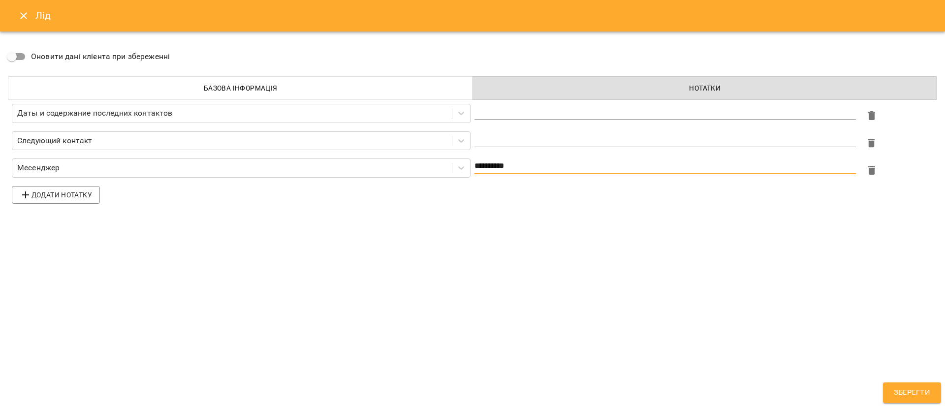
type textarea "**********"
click at [506, 116] on div "*" at bounding box center [666, 112] width 382 height 16
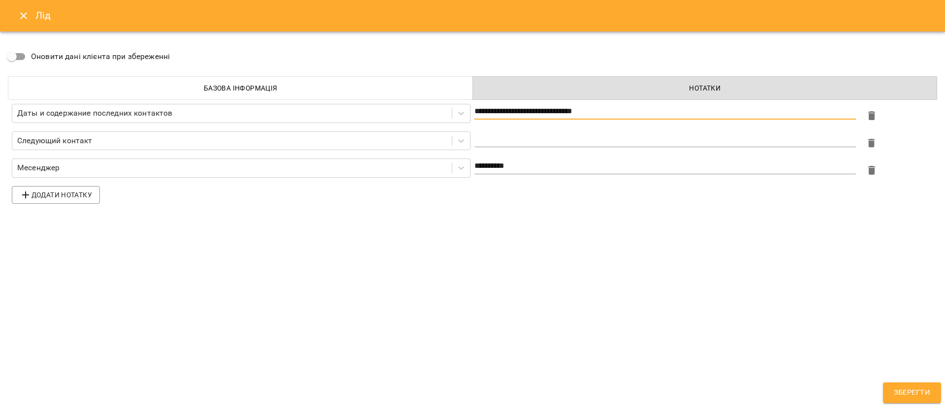
type textarea "**********"
click at [565, 135] on textarea at bounding box center [666, 138] width 382 height 9
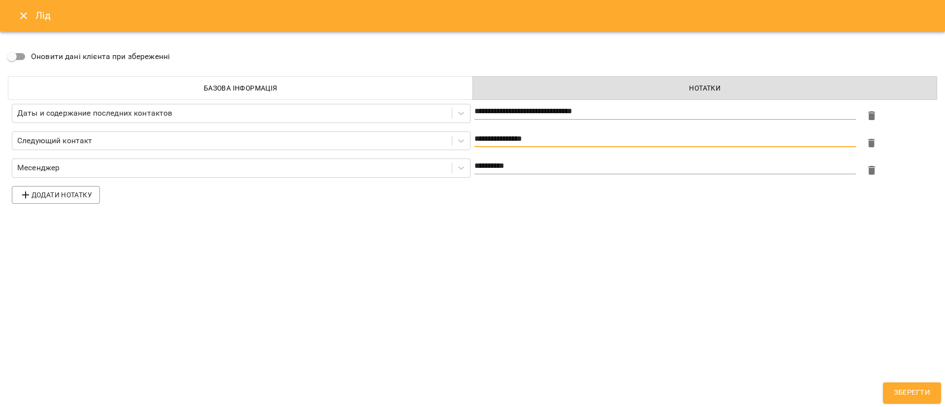
type textarea "**********"
click at [658, 287] on div "**********" at bounding box center [472, 203] width 945 height 407
click at [906, 389] on span "Зберегти" at bounding box center [912, 392] width 36 height 13
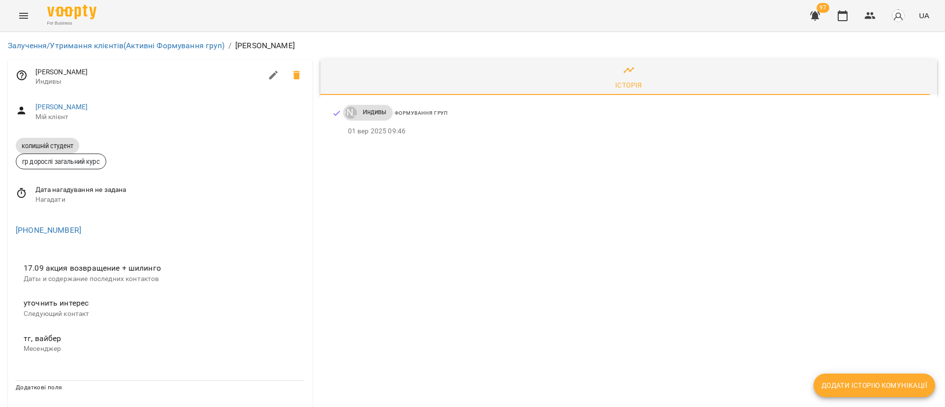
click at [22, 191] on icon at bounding box center [22, 194] width 12 height 12
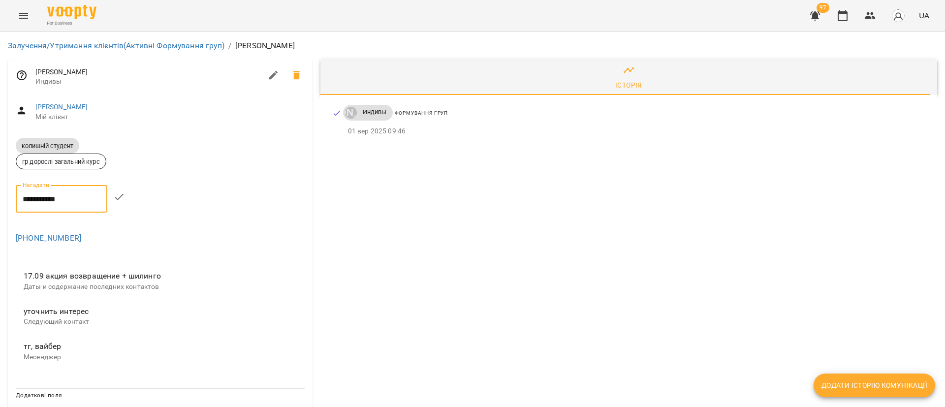
click at [43, 198] on input "**********" at bounding box center [62, 199] width 92 height 28
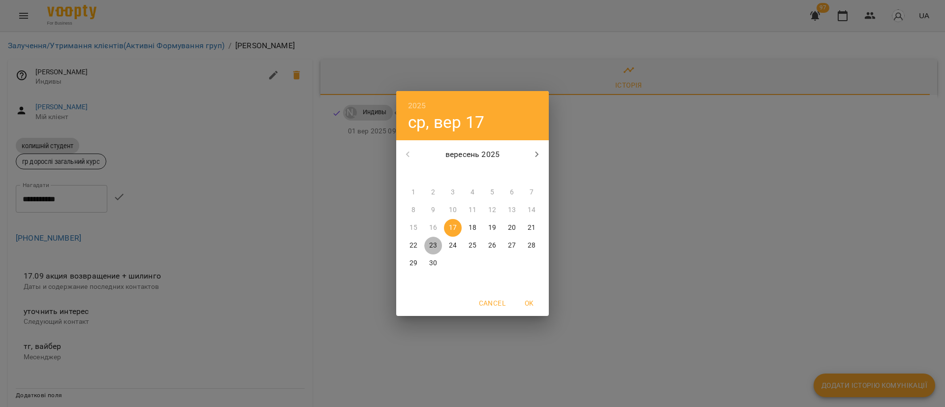
click at [429, 246] on p "23" at bounding box center [433, 246] width 8 height 10
type input "**********"
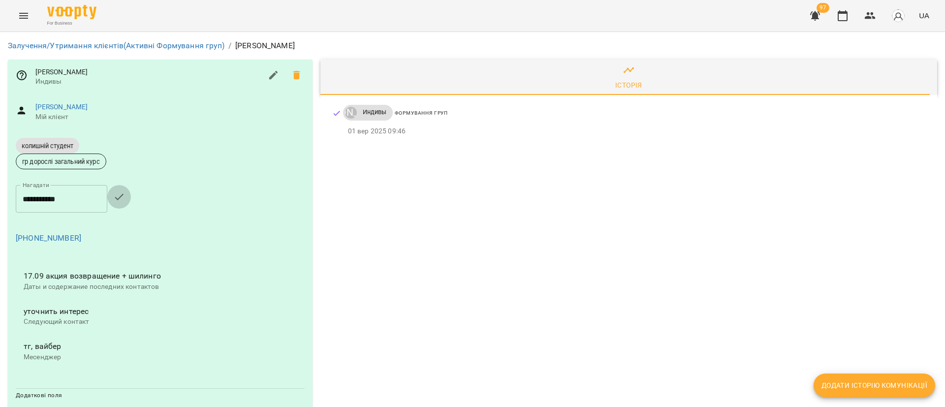
click at [125, 195] on icon "button" at bounding box center [119, 197] width 12 height 12
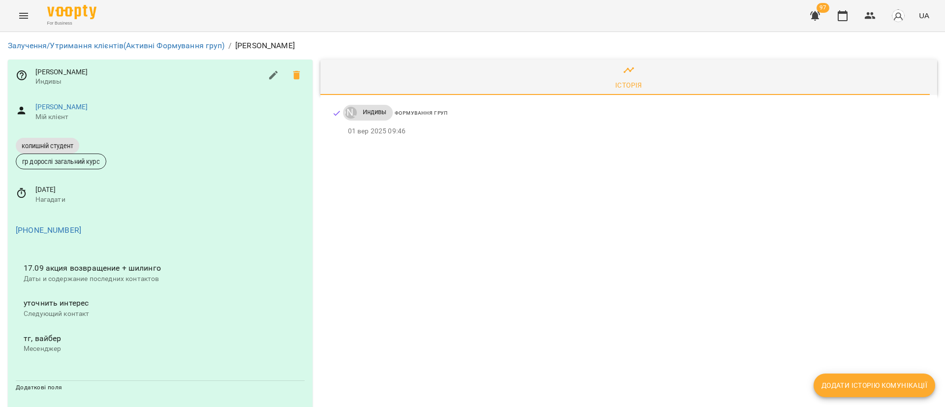
click at [180, 37] on div "Залучення/Утримання клієнтів (Активні Формування груп) / Басацкая [PERSON_NAME]" at bounding box center [472, 46] width 937 height 20
click at [177, 44] on link "Залучення/Утримання клієнтів (Активні Формування груп)" at bounding box center [116, 45] width 217 height 9
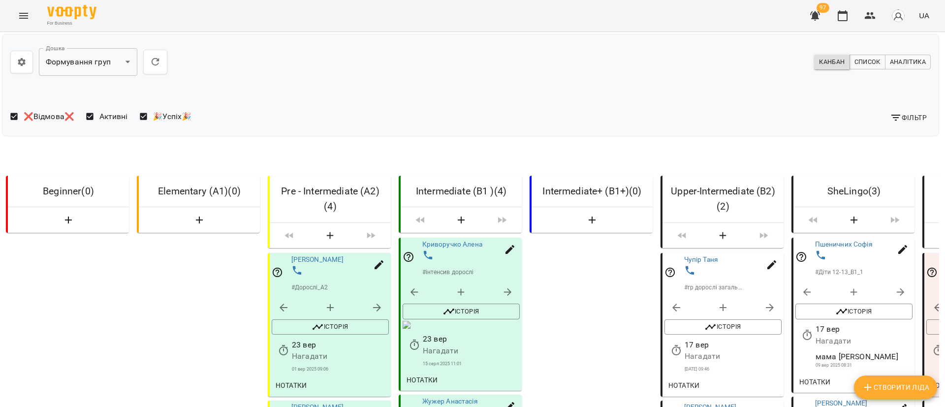
scroll to position [0, 2]
click at [821, 16] on icon "button" at bounding box center [815, 16] width 12 height 12
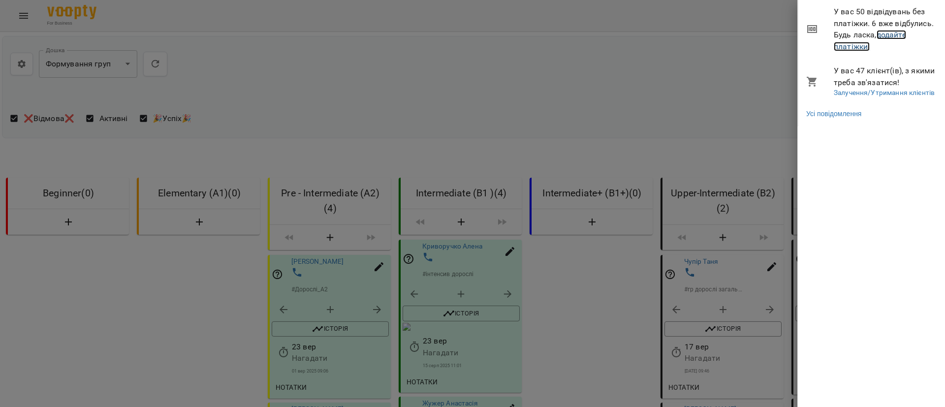
click at [893, 36] on link "додайте платіжки!" at bounding box center [870, 40] width 72 height 21
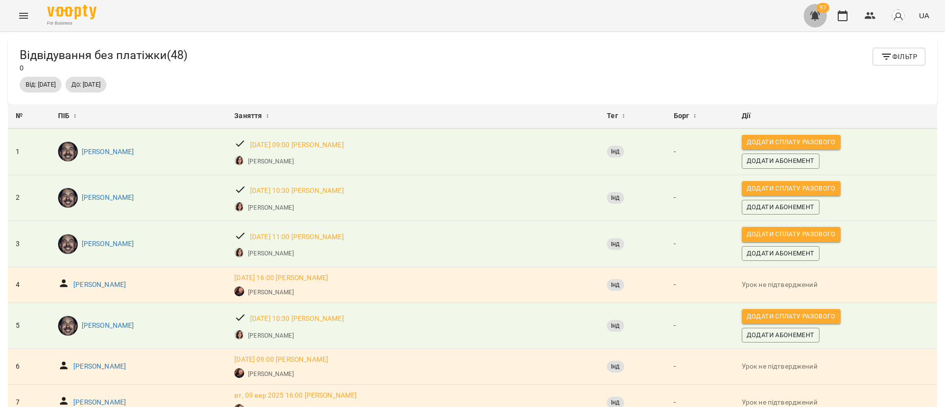
click at [816, 17] on icon "button" at bounding box center [815, 15] width 10 height 9
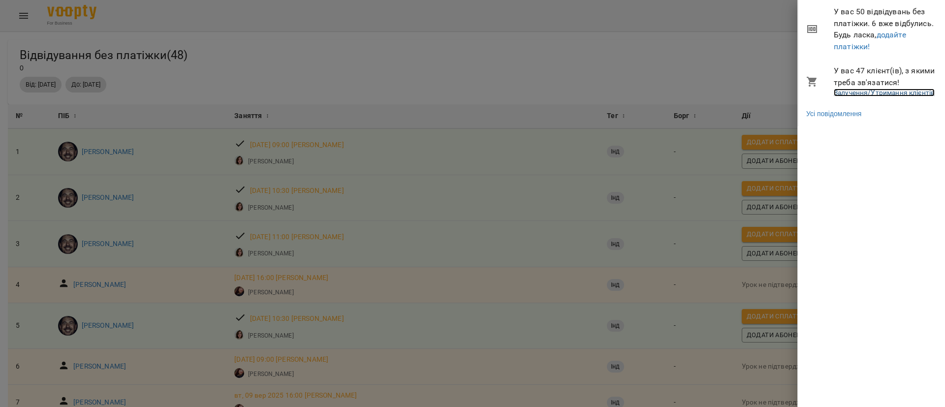
click at [888, 94] on link "Залучення/Утримання клієнтів" at bounding box center [884, 93] width 101 height 8
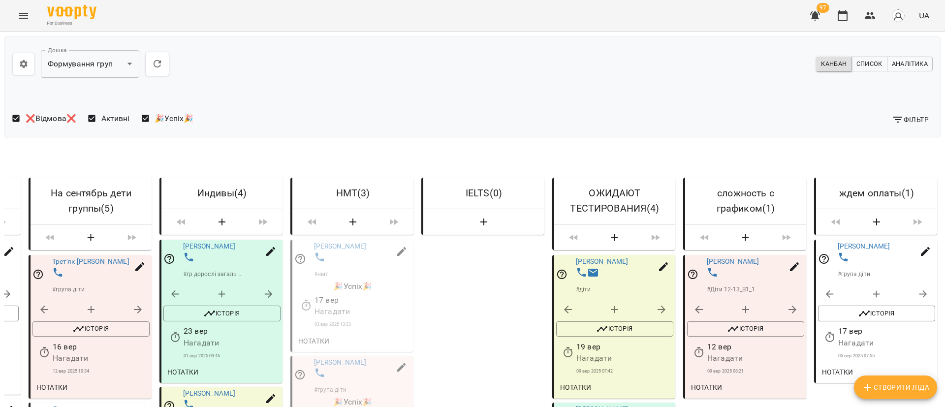
scroll to position [0, 907]
